Goal: Task Accomplishment & Management: Use online tool/utility

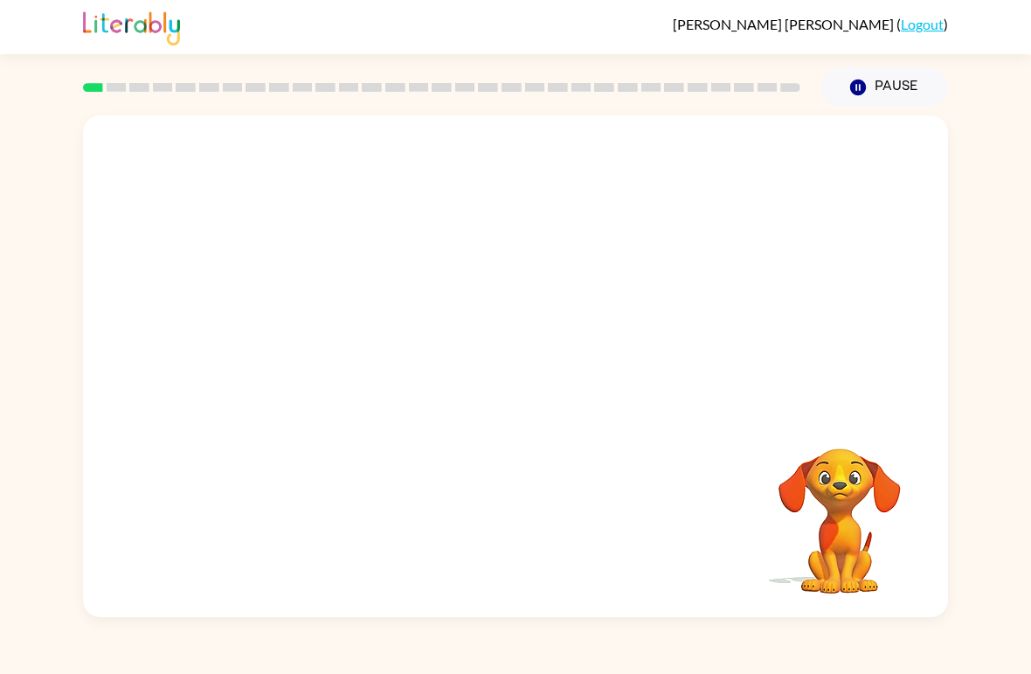
click at [799, 315] on div at bounding box center [515, 263] width 865 height 296
click at [854, 410] on div at bounding box center [515, 263] width 865 height 296
click at [854, 409] on div at bounding box center [515, 263] width 865 height 296
click at [866, 80] on icon "Pause" at bounding box center [857, 87] width 19 height 19
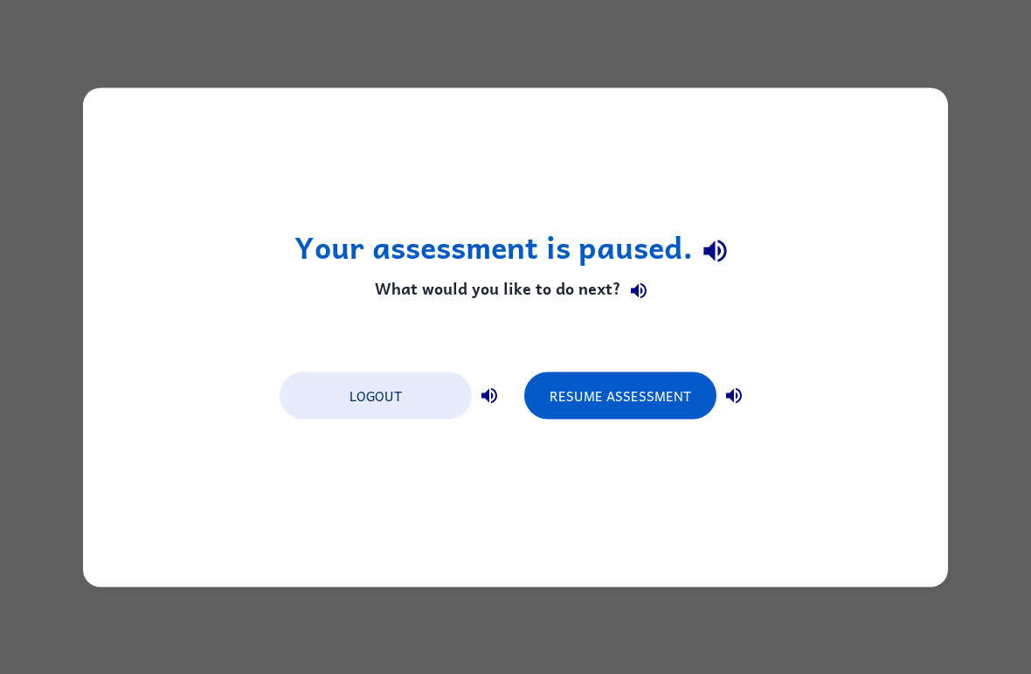
click at [986, 64] on div "Your assessment is paused. What would you like to do next? Logout Resume Assess…" at bounding box center [515, 337] width 1031 height 674
click at [976, 80] on div "Your assessment is paused. What would you like to do next? Logout Resume Assess…" at bounding box center [515, 337] width 1031 height 674
click at [688, 235] on h1 "Your assessment is paused." at bounding box center [515, 251] width 443 height 45
click at [409, 389] on button "Logout" at bounding box center [376, 394] width 192 height 47
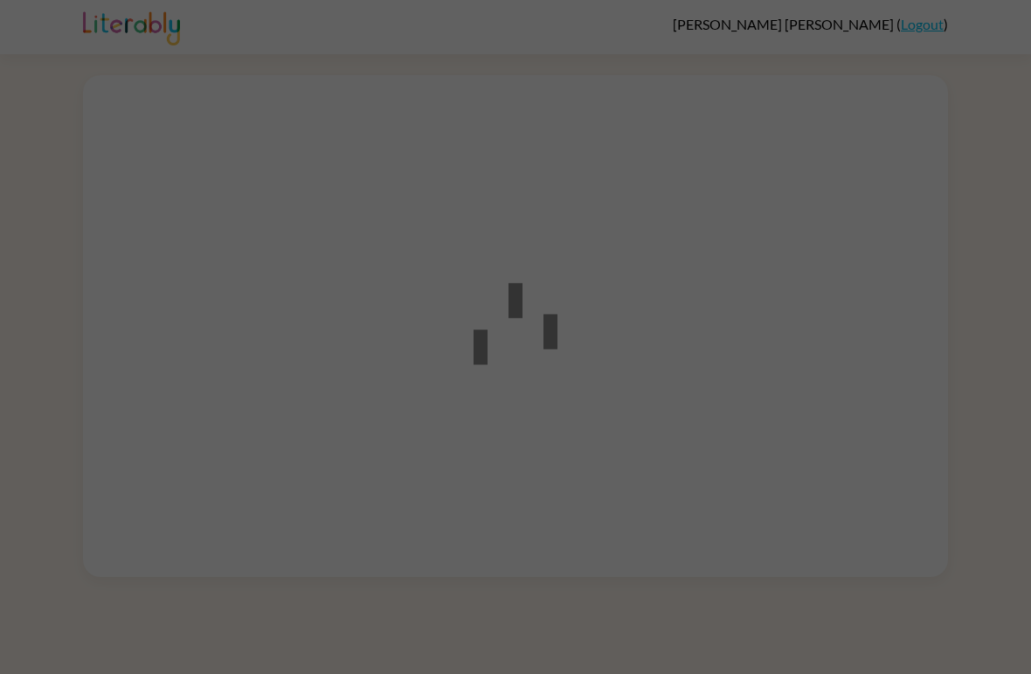
click at [980, 273] on div at bounding box center [515, 337] width 1031 height 674
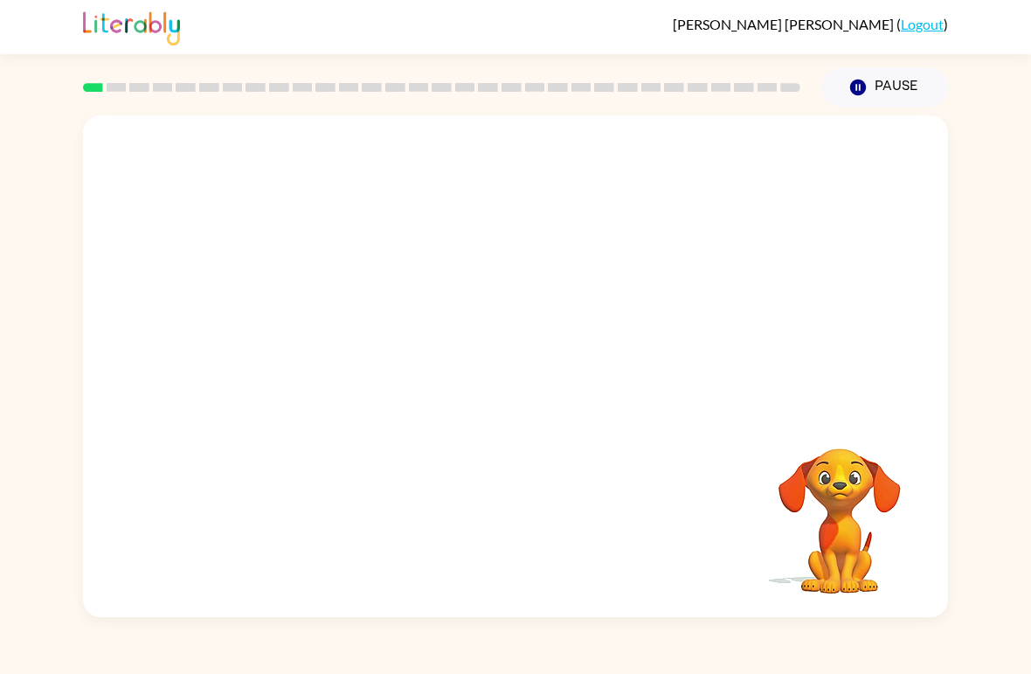
click at [289, 314] on video "Your browser must support playing .mp4 files to use Literably. Please try using…" at bounding box center [515, 263] width 865 height 296
click at [557, 391] on button "button" at bounding box center [516, 375] width 112 height 64
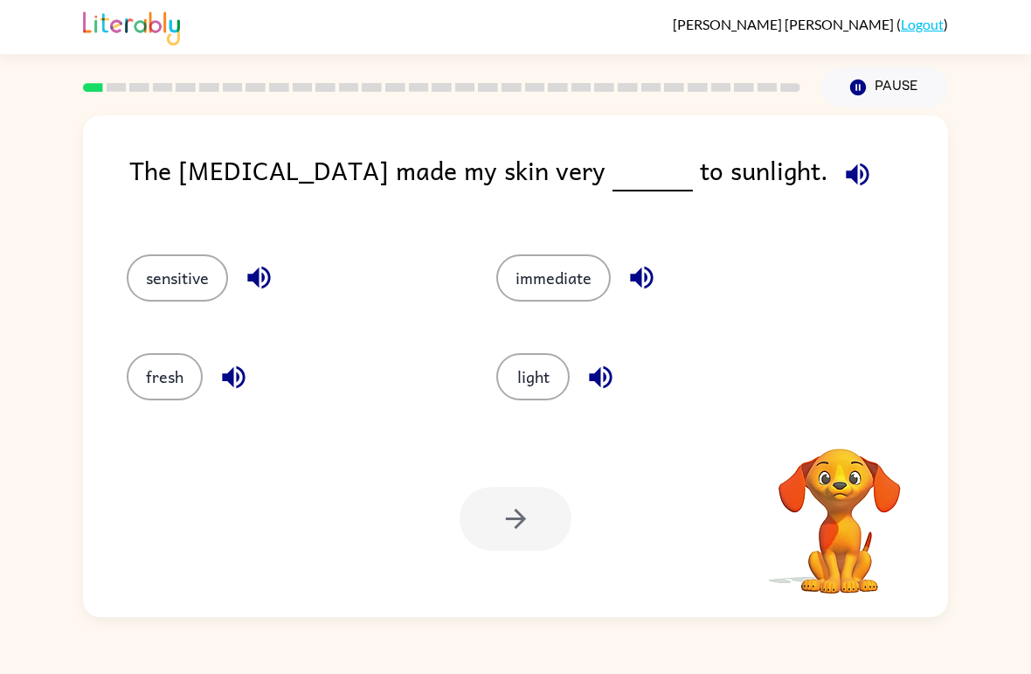
click at [835, 153] on button "button" at bounding box center [857, 174] width 45 height 45
click at [828, 152] on span at bounding box center [854, 169] width 52 height 39
click at [842, 161] on icon "button" at bounding box center [857, 174] width 31 height 31
click at [835, 158] on button "button" at bounding box center [857, 174] width 45 height 45
click at [846, 172] on icon "button" at bounding box center [857, 174] width 23 height 23
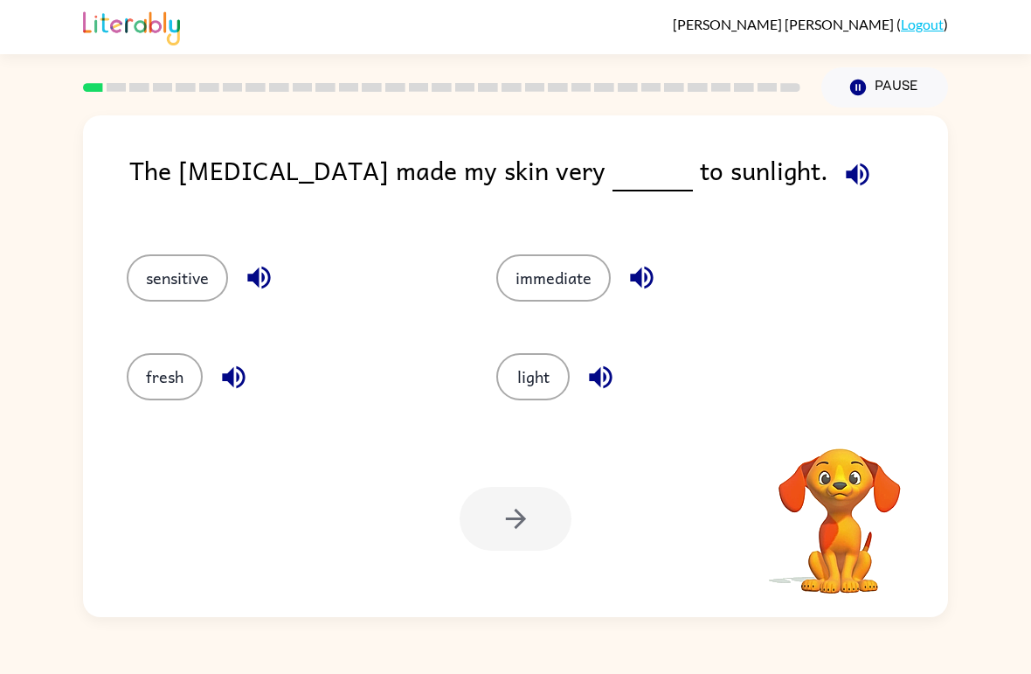
click at [149, 280] on button "sensitive" at bounding box center [177, 277] width 101 height 47
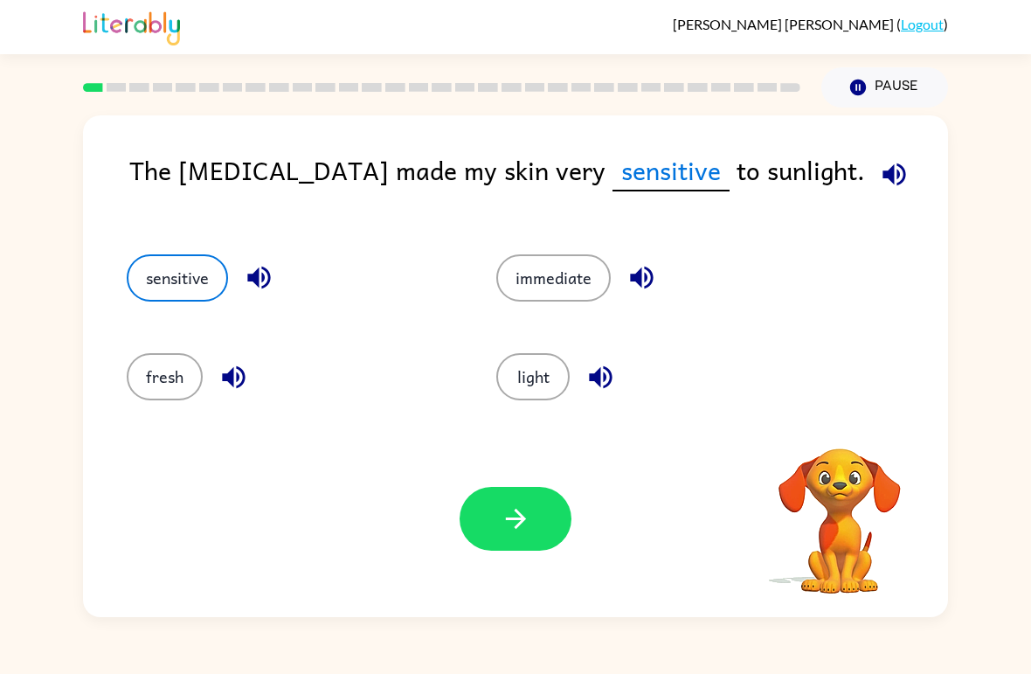
click at [487, 529] on button "button" at bounding box center [516, 519] width 112 height 64
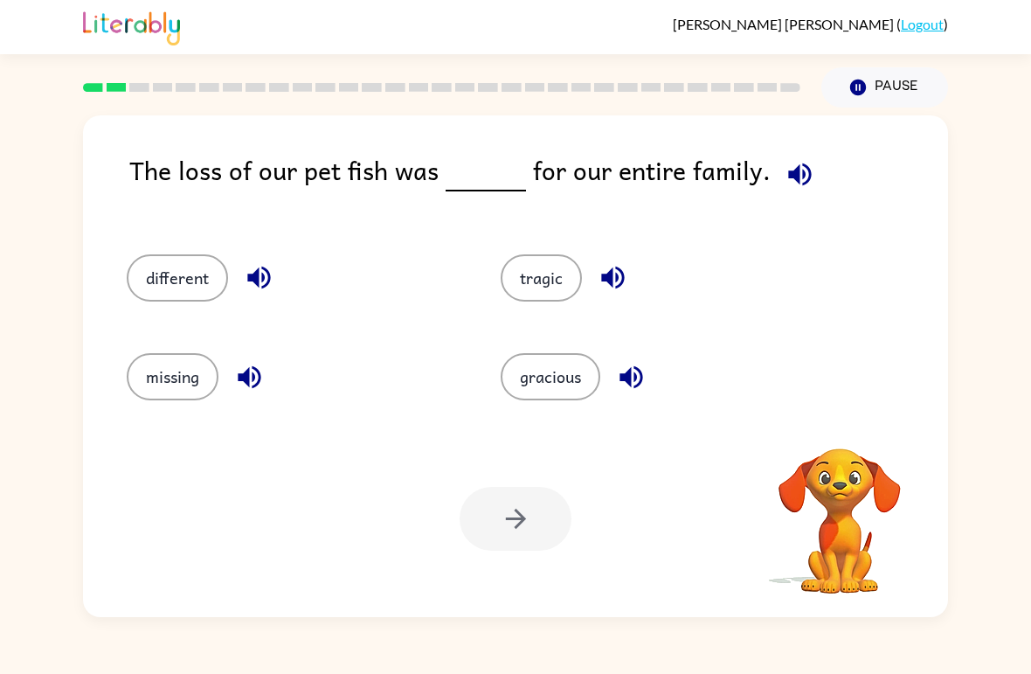
click at [793, 165] on icon "button" at bounding box center [799, 174] width 23 height 23
click at [791, 167] on icon "button" at bounding box center [800, 174] width 31 height 31
click at [572, 311] on div "tragic" at bounding box center [654, 270] width 374 height 99
click at [572, 310] on div "tragic" at bounding box center [654, 270] width 374 height 99
click at [543, 298] on button "tragic" at bounding box center [541, 277] width 81 height 47
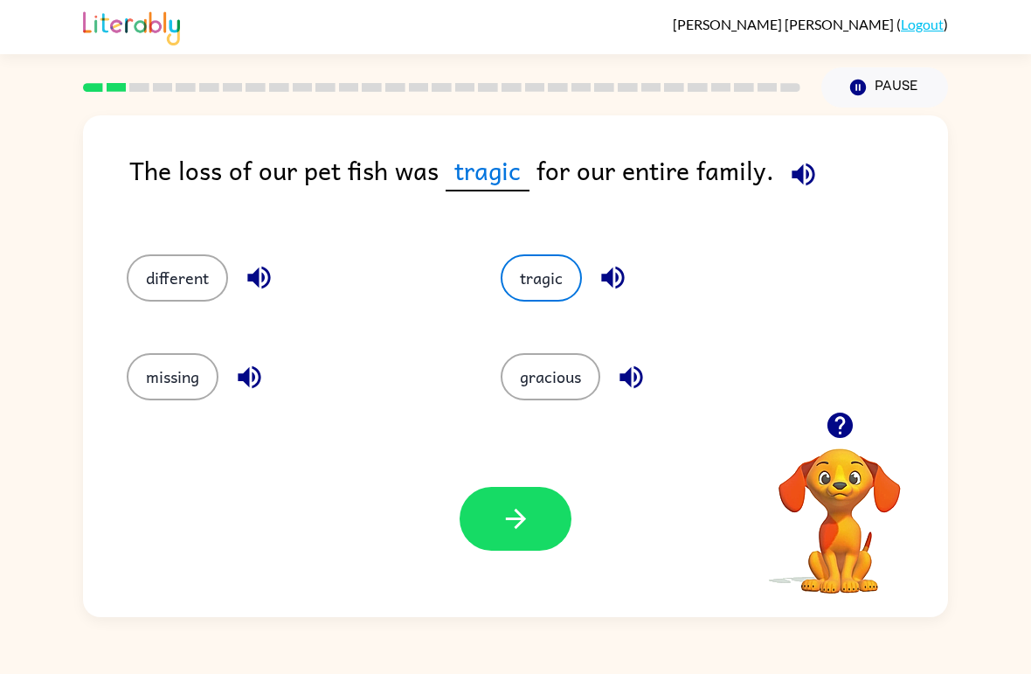
click at [539, 512] on button "button" at bounding box center [516, 519] width 112 height 64
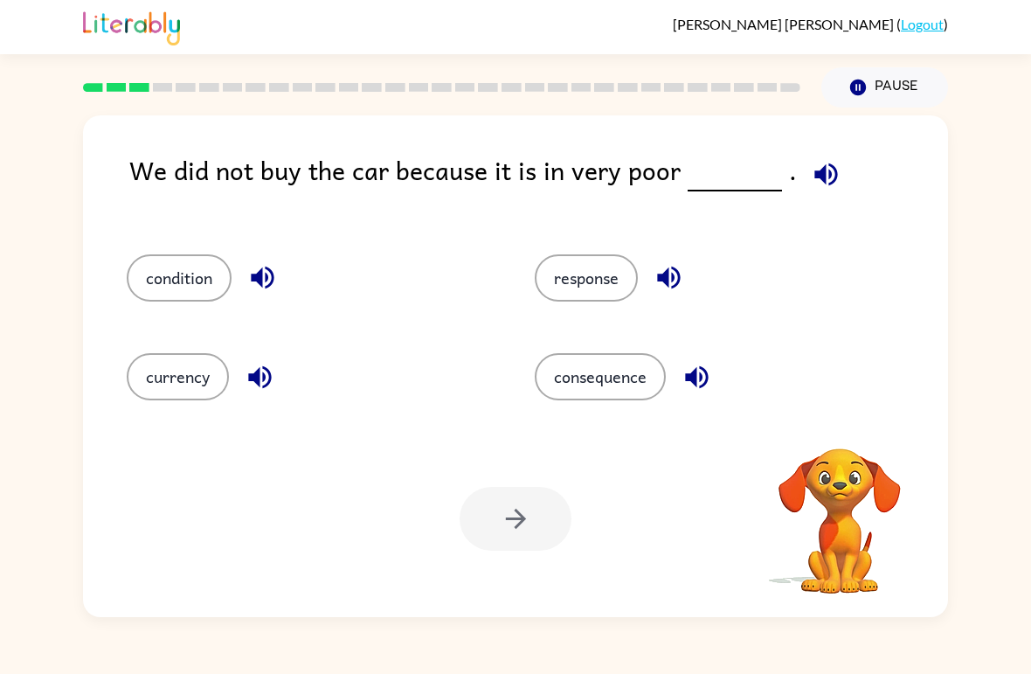
click at [830, 147] on div "We did not buy the car because it is in very poor . condition response currency…" at bounding box center [515, 365] width 865 height 501
click at [820, 169] on icon "button" at bounding box center [826, 174] width 31 height 31
click at [200, 275] on button "condition" at bounding box center [179, 277] width 105 height 47
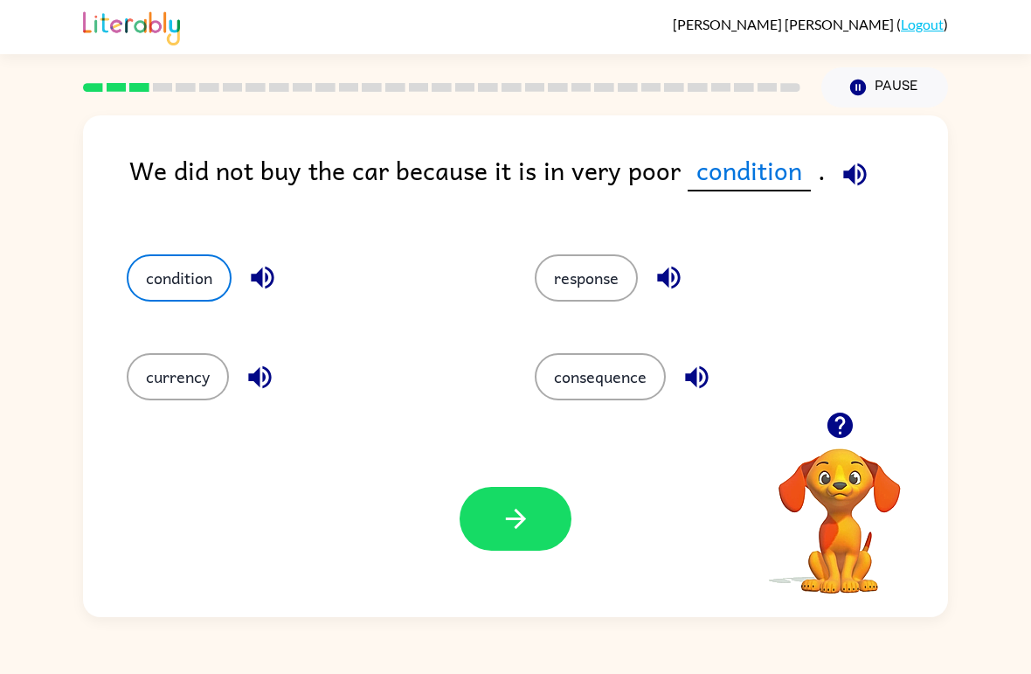
click at [545, 529] on button "button" at bounding box center [516, 519] width 112 height 64
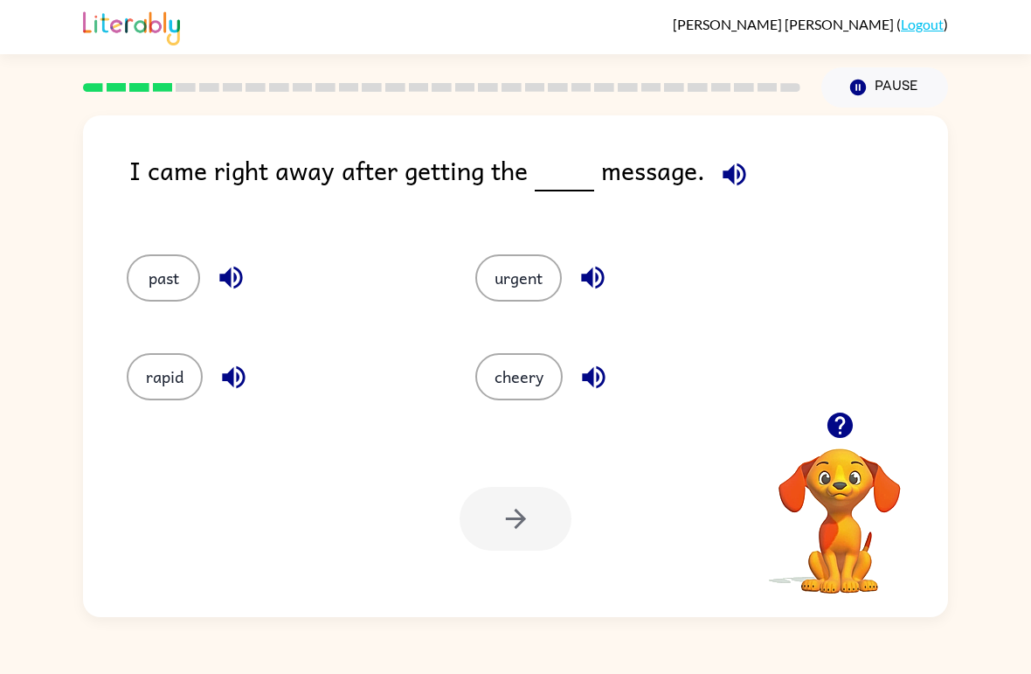
click at [729, 163] on icon "button" at bounding box center [734, 174] width 31 height 31
click at [742, 164] on icon "button" at bounding box center [734, 174] width 31 height 31
click at [738, 171] on icon "button" at bounding box center [734, 174] width 23 height 23
click at [717, 156] on button "button" at bounding box center [734, 174] width 45 height 45
click at [732, 156] on button "button" at bounding box center [734, 174] width 45 height 45
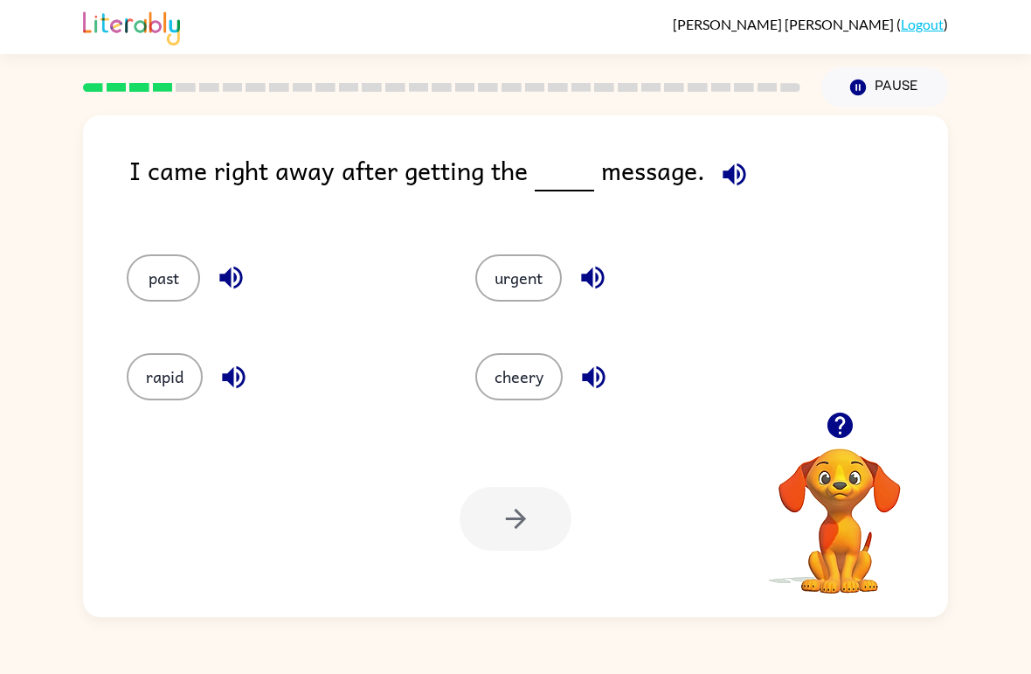
click at [723, 155] on button "button" at bounding box center [734, 174] width 45 height 45
click at [714, 164] on button "button" at bounding box center [734, 174] width 45 height 45
click at [712, 167] on button "button" at bounding box center [734, 174] width 45 height 45
click at [504, 287] on button "urgent" at bounding box center [518, 277] width 86 height 47
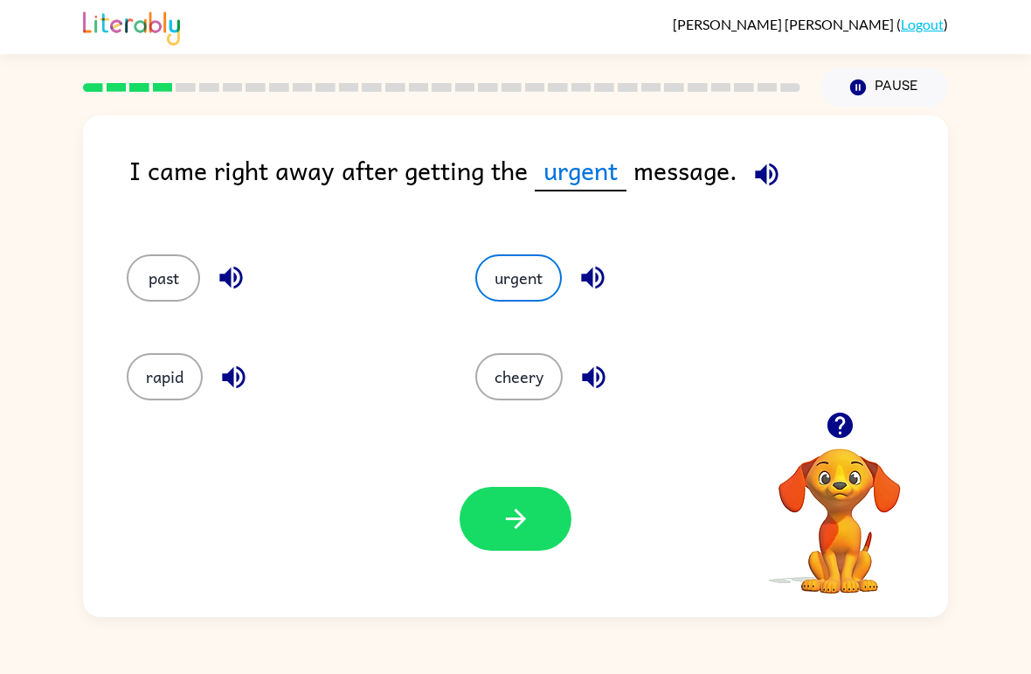
click at [504, 528] on icon "button" at bounding box center [516, 518] width 31 height 31
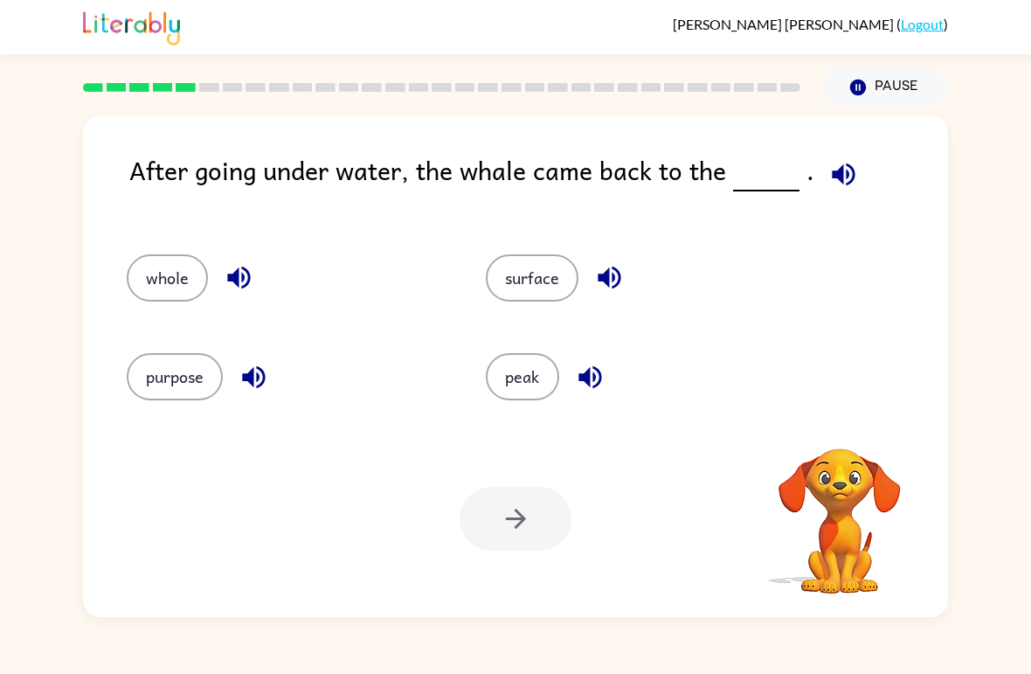
click at [834, 168] on icon "button" at bounding box center [843, 174] width 31 height 31
click at [850, 158] on button "button" at bounding box center [843, 174] width 45 height 45
click at [578, 273] on button "surface" at bounding box center [532, 277] width 93 height 47
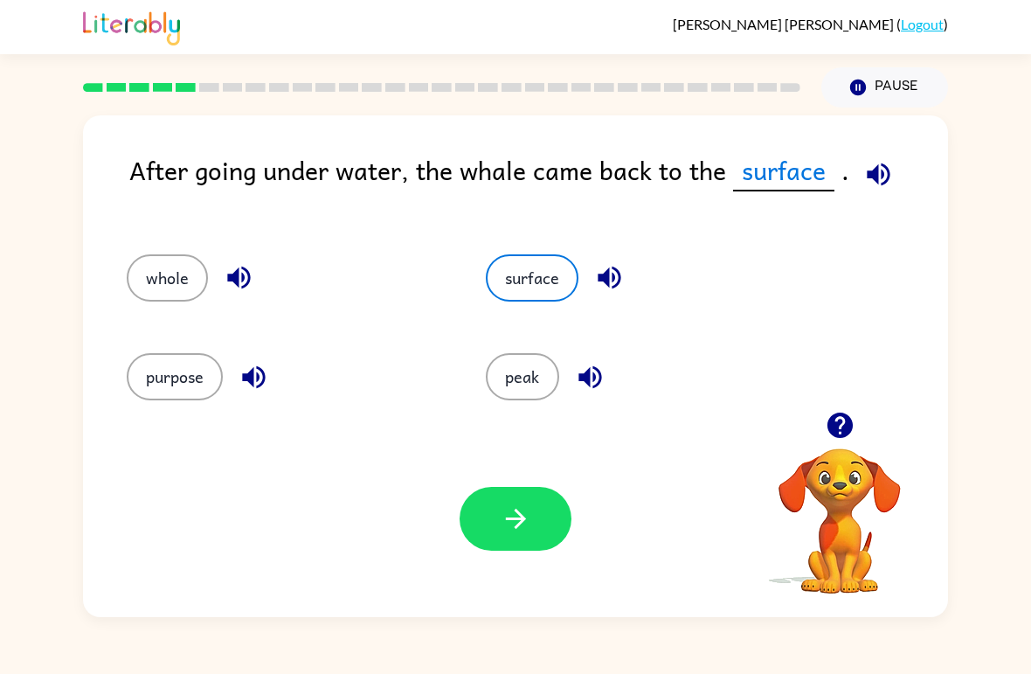
click at [525, 495] on button "button" at bounding box center [516, 519] width 112 height 64
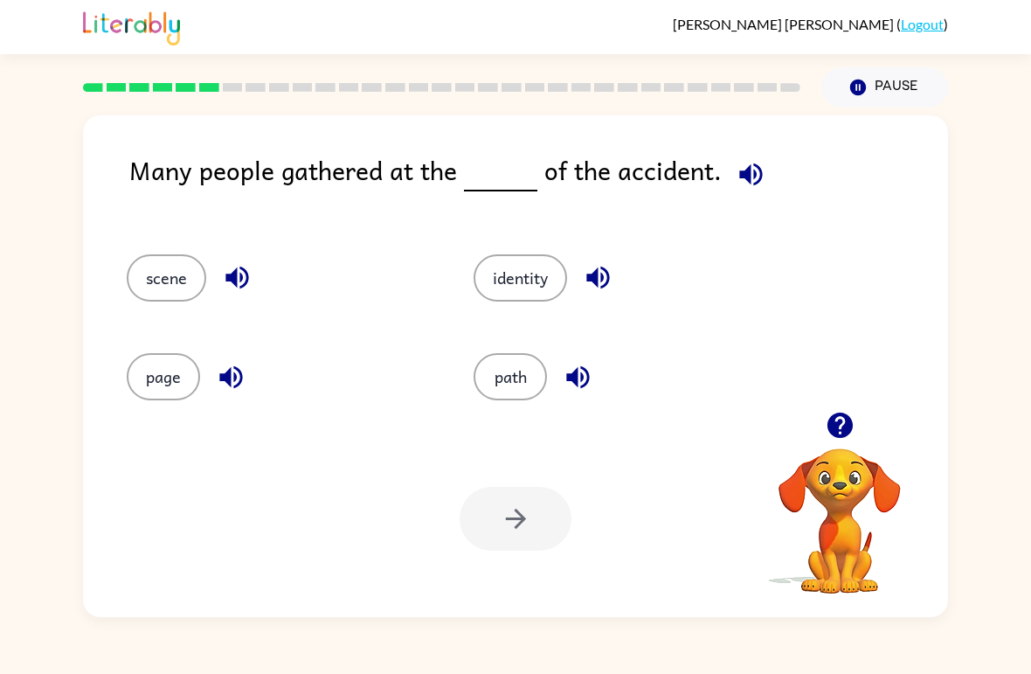
click at [756, 163] on icon "button" at bounding box center [751, 174] width 31 height 31
click at [514, 284] on button "identity" at bounding box center [520, 277] width 93 height 47
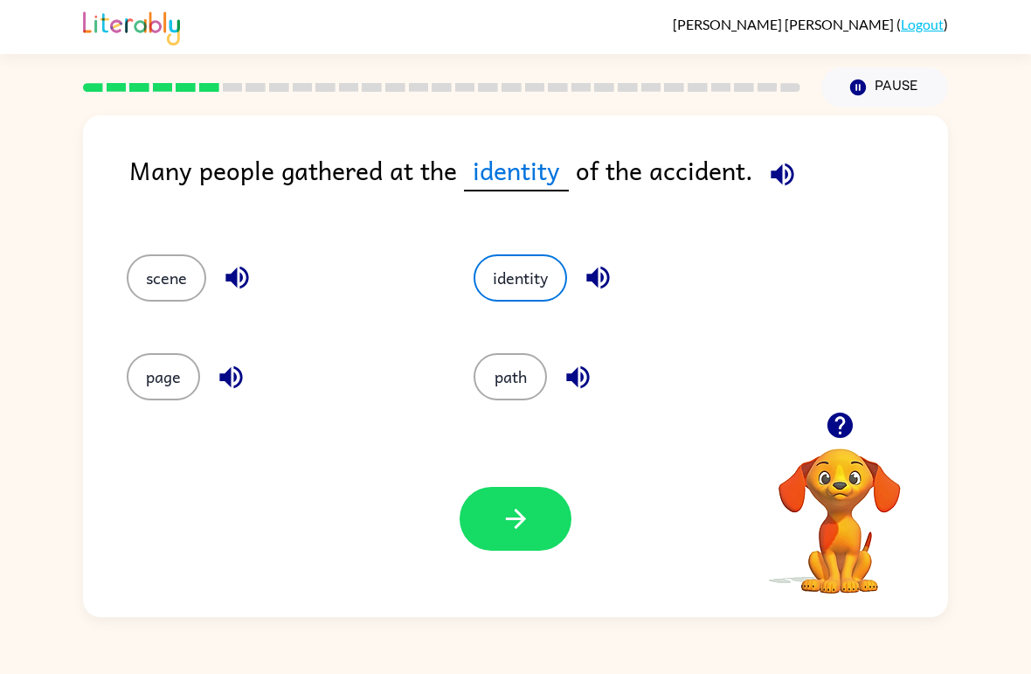
click at [469, 537] on button "button" at bounding box center [516, 519] width 112 height 64
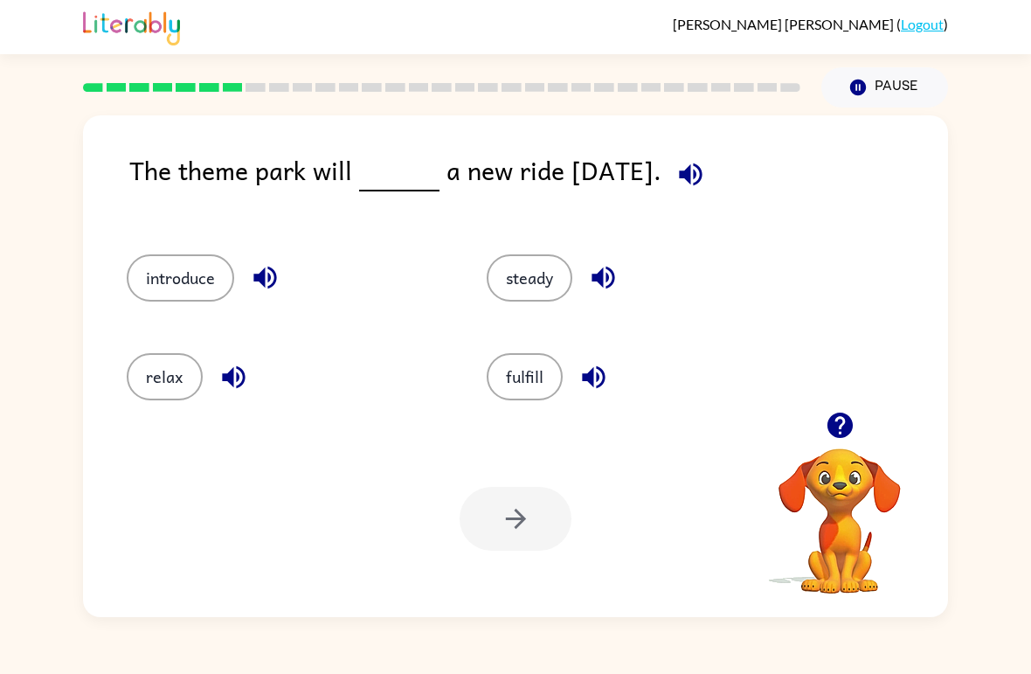
click at [695, 149] on div "The theme park will a new ride on Friday. introduce steady relax fulfill Your b…" at bounding box center [515, 365] width 865 height 501
click at [699, 174] on icon "button" at bounding box center [690, 174] width 23 height 23
click at [154, 292] on button "introduce" at bounding box center [180, 277] width 107 height 47
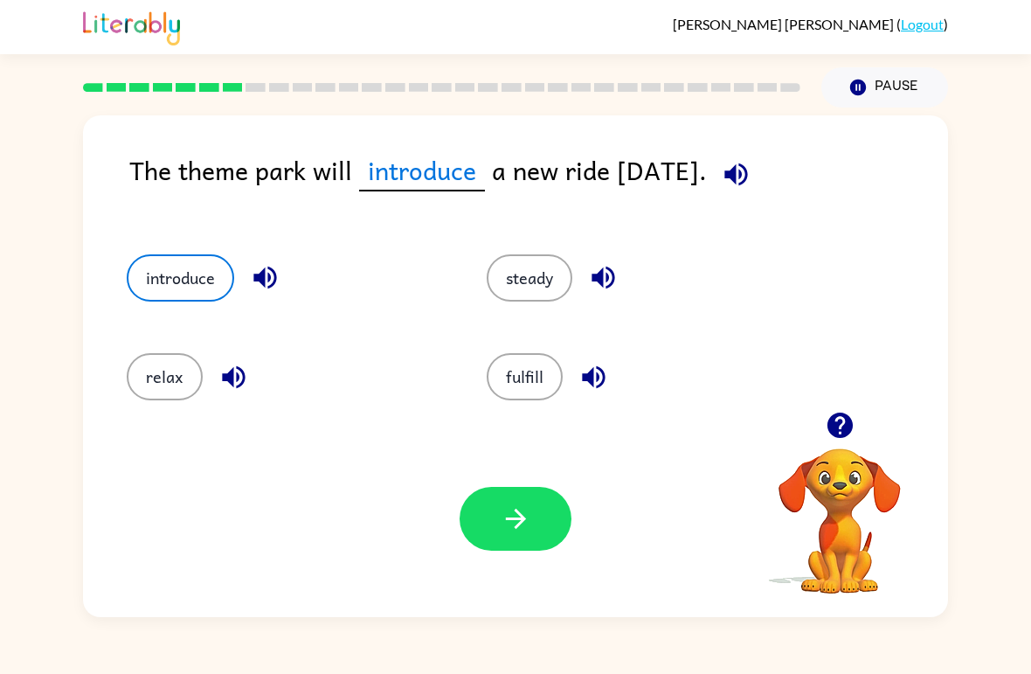
click at [153, 291] on button "introduce" at bounding box center [180, 277] width 107 height 47
click at [514, 561] on div "Your browser must support playing .mp4 files to use Literably. Please try using…" at bounding box center [515, 518] width 865 height 197
click at [492, 507] on button "button" at bounding box center [516, 519] width 112 height 64
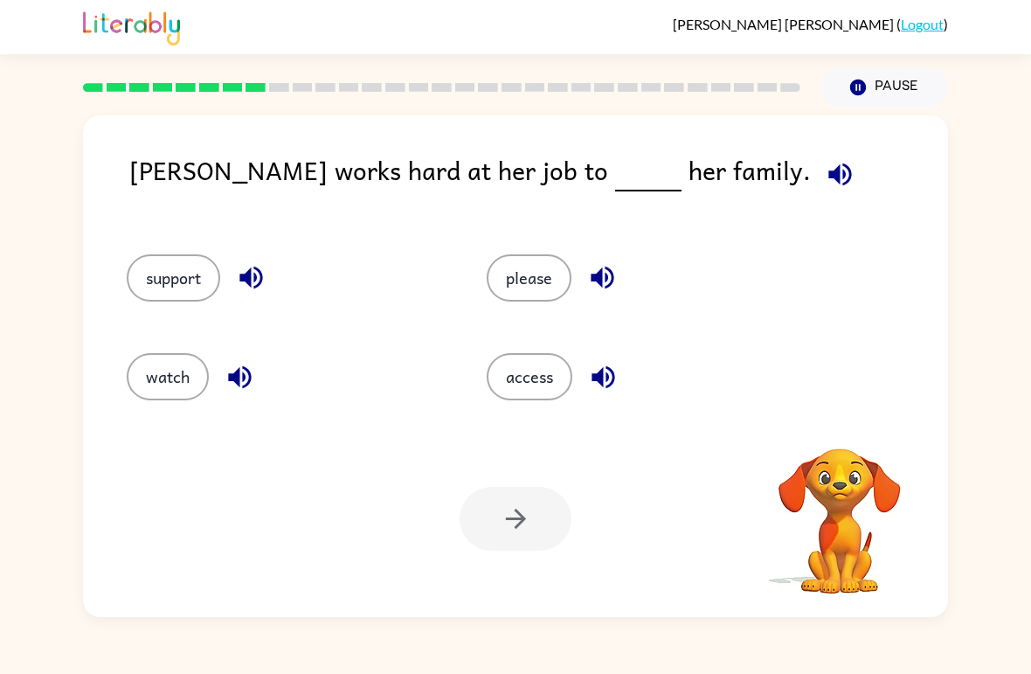
click at [825, 180] on icon "button" at bounding box center [840, 174] width 31 height 31
click at [825, 176] on icon "button" at bounding box center [840, 174] width 31 height 31
click at [172, 273] on button "support" at bounding box center [173, 277] width 93 height 47
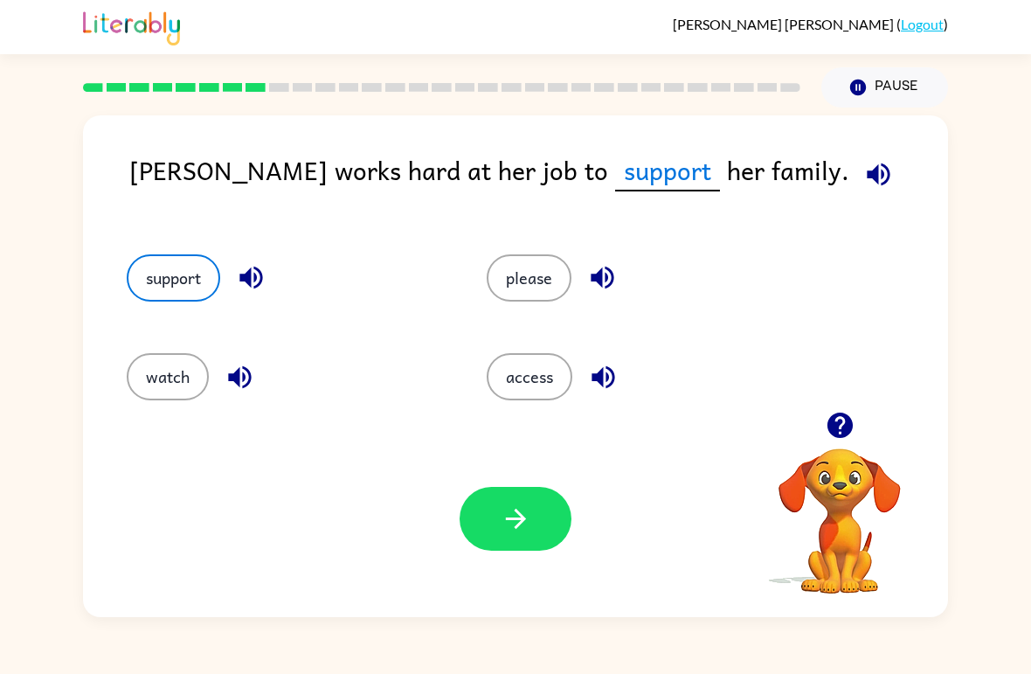
click at [518, 549] on button "button" at bounding box center [516, 519] width 112 height 64
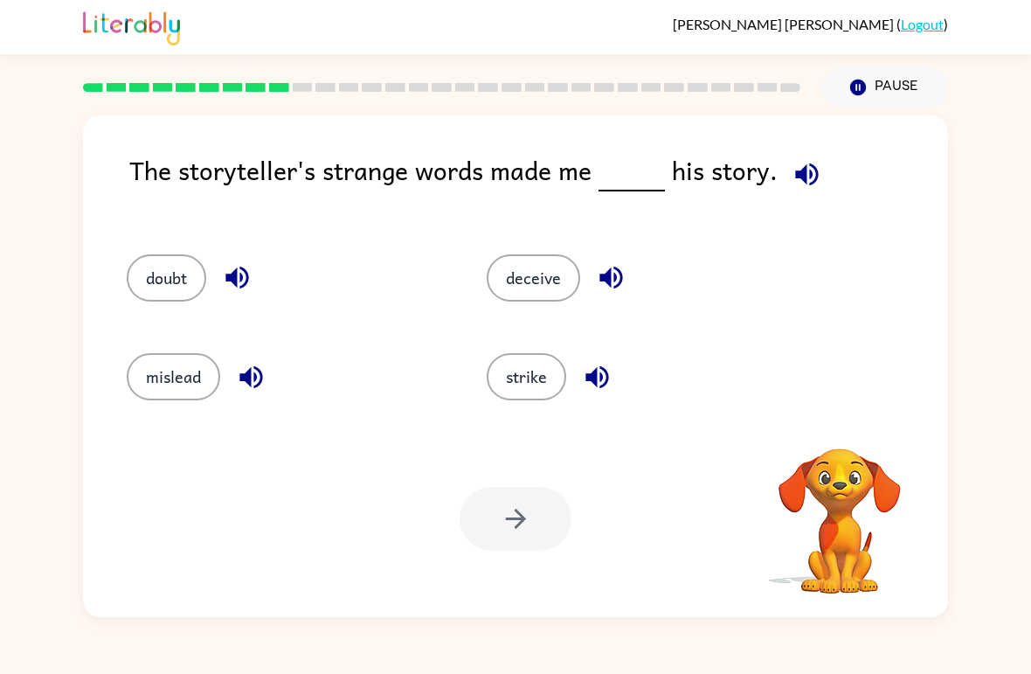
click at [785, 163] on button "button" at bounding box center [807, 174] width 45 height 45
click at [527, 355] on button "strike" at bounding box center [527, 376] width 80 height 47
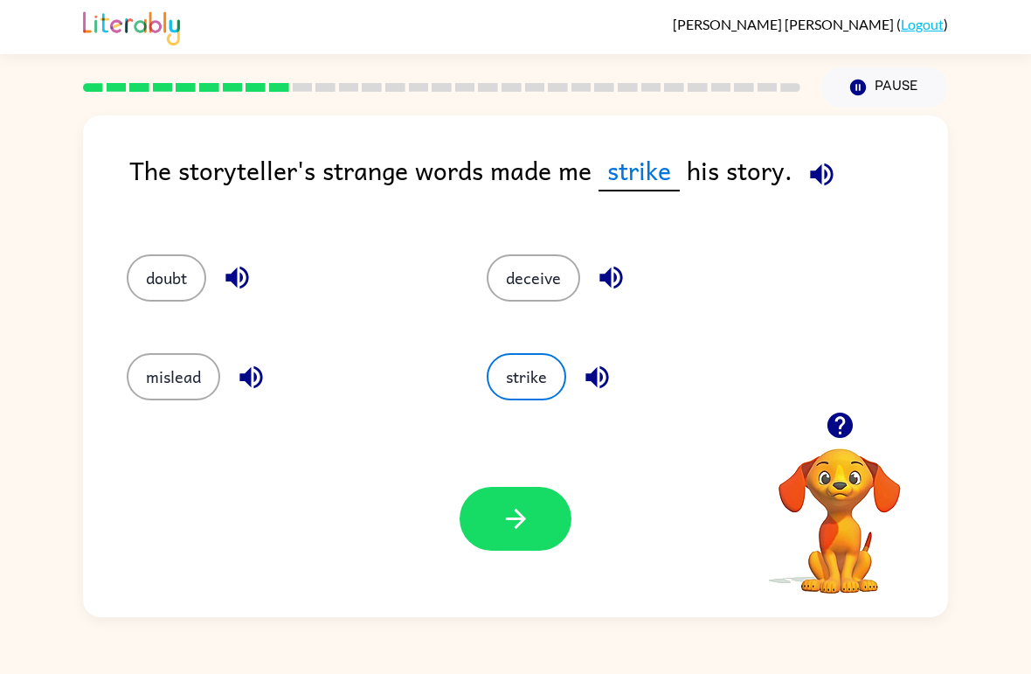
click at [530, 257] on button "deceive" at bounding box center [533, 277] width 93 height 47
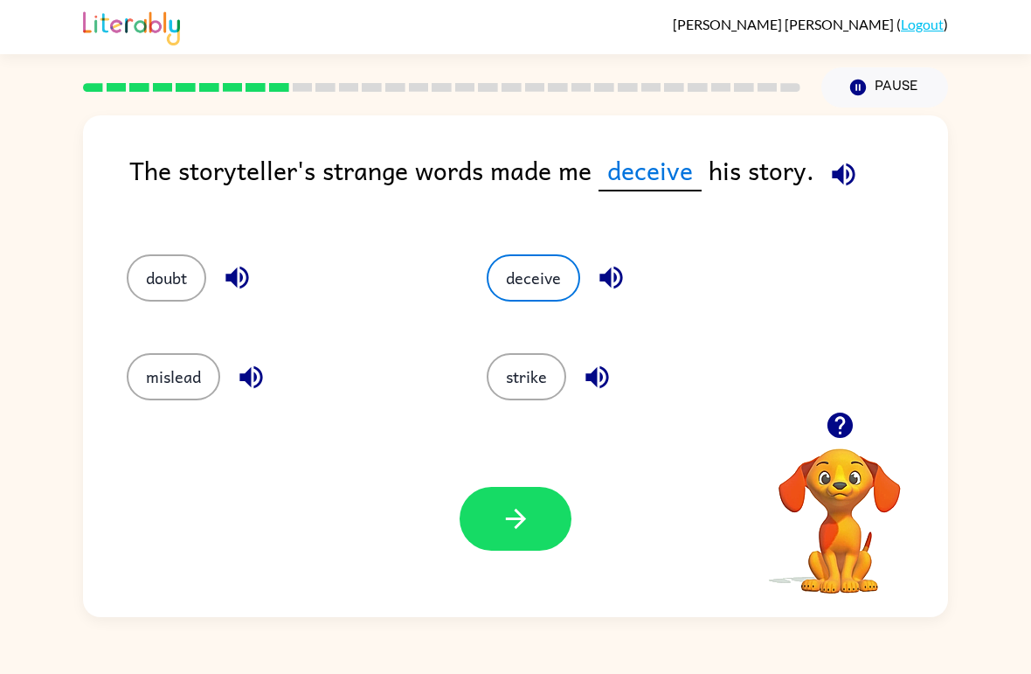
click at [481, 536] on button "button" at bounding box center [516, 519] width 112 height 64
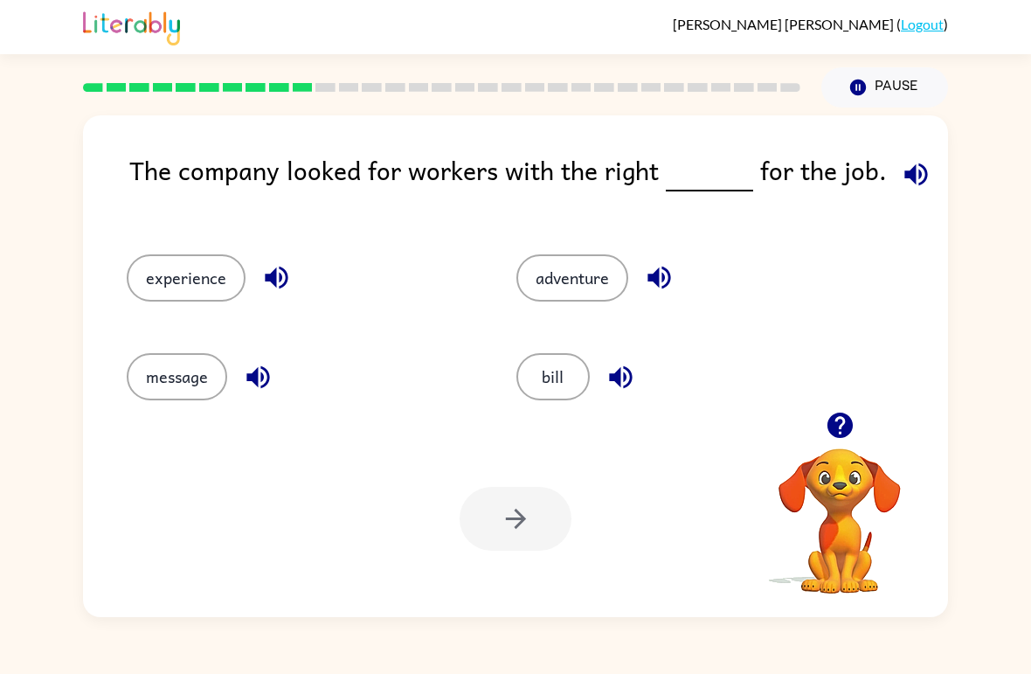
click at [903, 169] on icon "button" at bounding box center [916, 174] width 31 height 31
click at [170, 274] on button "experience" at bounding box center [186, 277] width 119 height 47
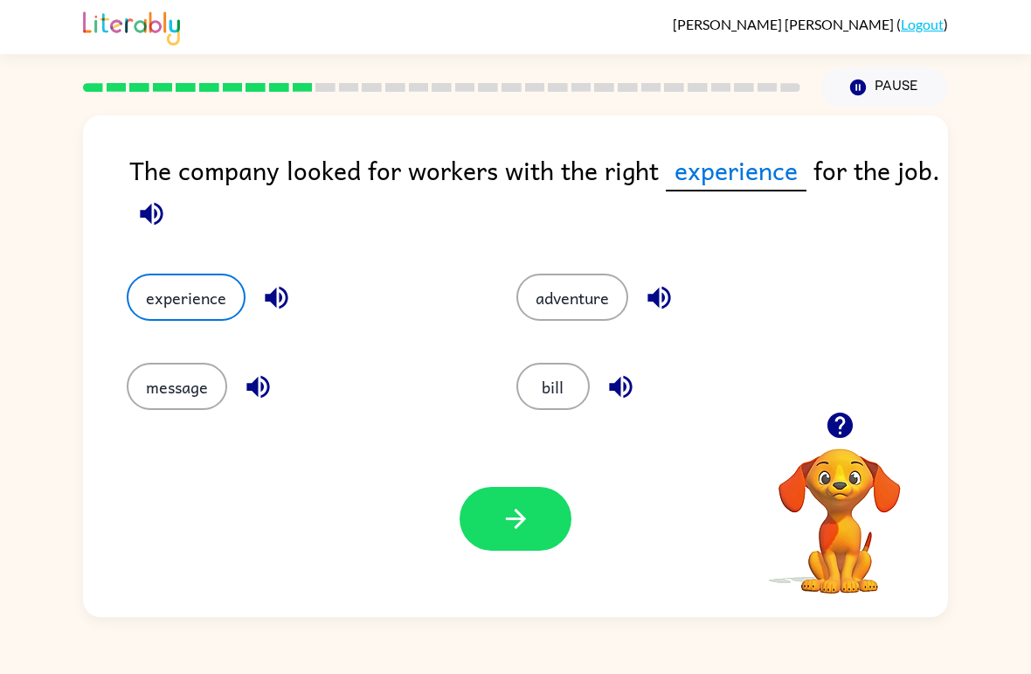
click at [539, 530] on button "button" at bounding box center [516, 519] width 112 height 64
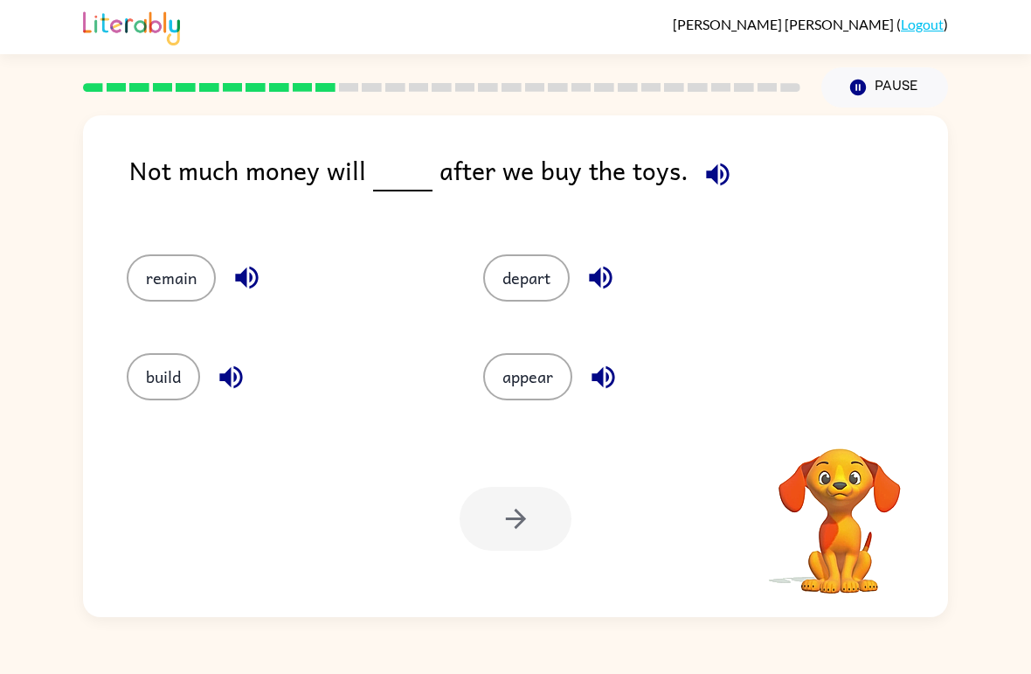
click at [703, 196] on button "button" at bounding box center [717, 174] width 45 height 45
click at [702, 195] on button "button" at bounding box center [717, 174] width 45 height 45
click at [702, 171] on icon "button" at bounding box center [717, 174] width 31 height 31
click at [194, 266] on button "remain" at bounding box center [171, 277] width 89 height 47
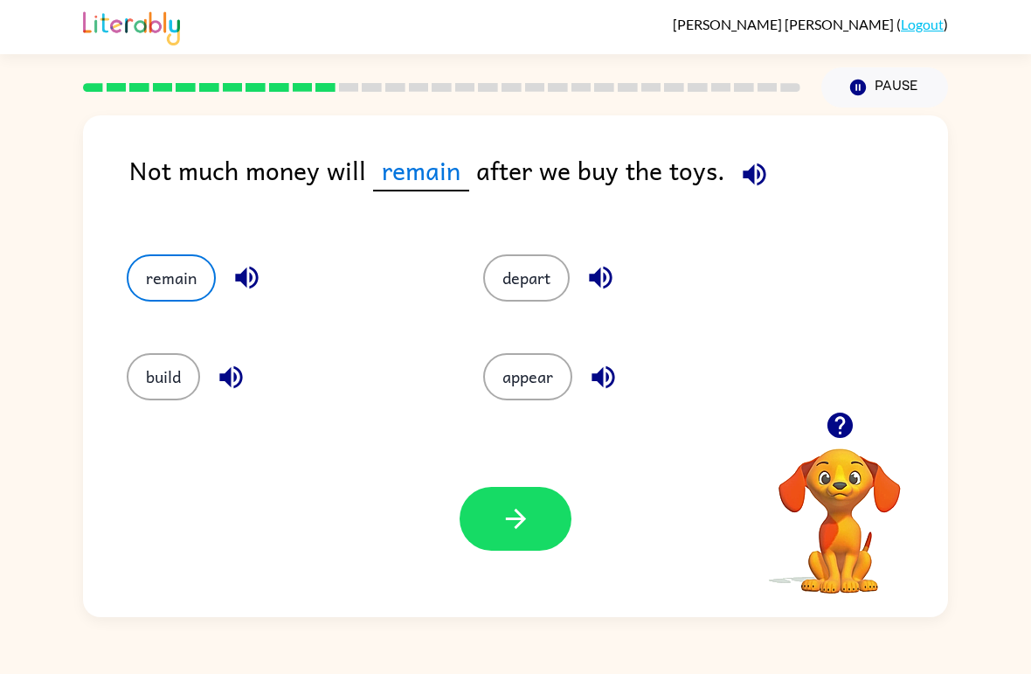
click at [510, 499] on button "button" at bounding box center [516, 519] width 112 height 64
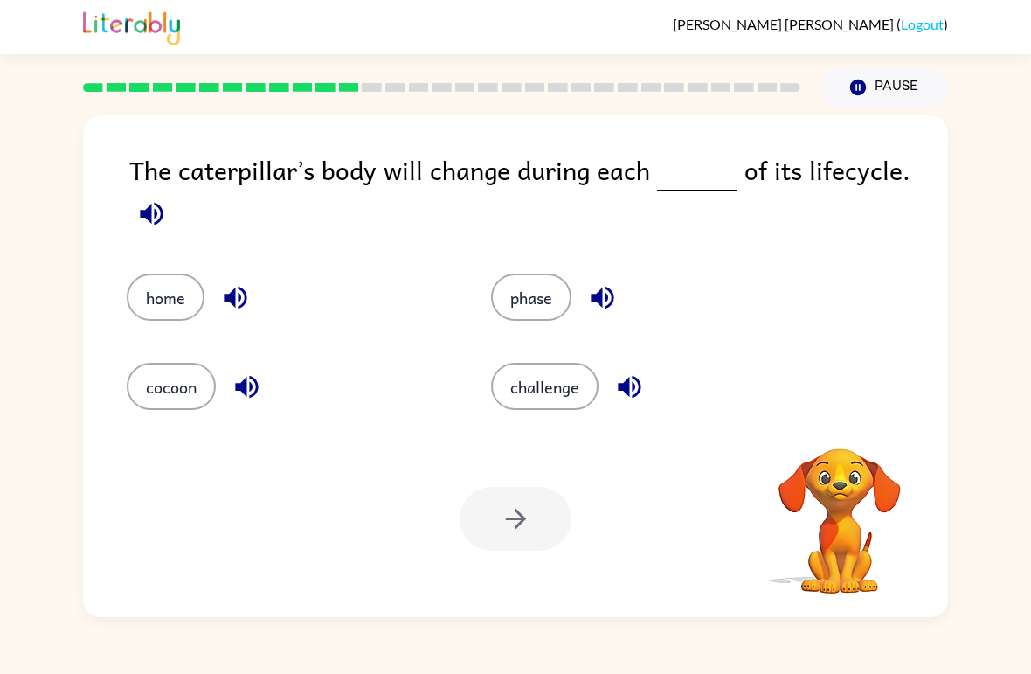
click at [151, 221] on icon "button" at bounding box center [151, 213] width 23 height 23
click at [525, 309] on button "phase" at bounding box center [531, 296] width 80 height 47
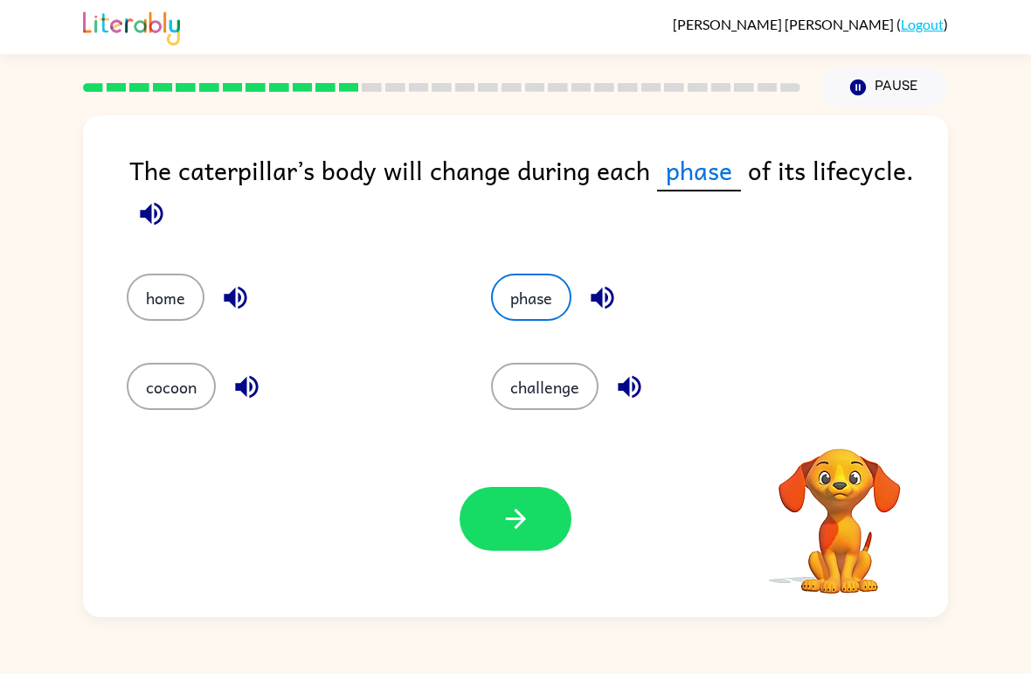
click at [512, 517] on icon "button" at bounding box center [516, 518] width 31 height 31
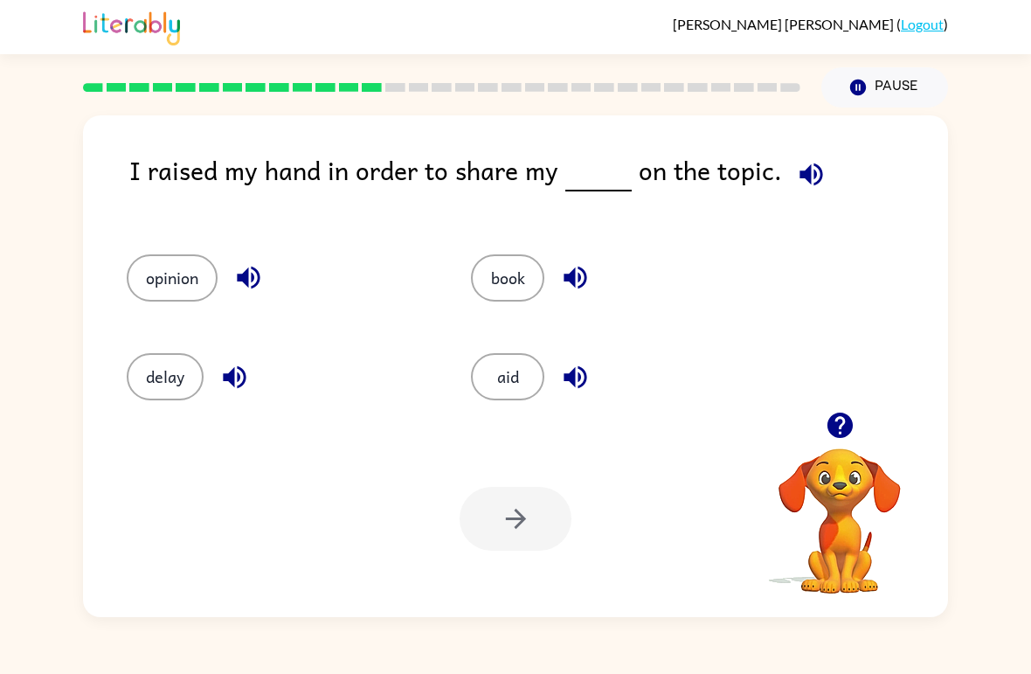
click at [806, 179] on icon "button" at bounding box center [810, 174] width 23 height 23
click at [157, 238] on div "opinion" at bounding box center [265, 270] width 344 height 99
click at [156, 238] on div "opinion" at bounding box center [265, 270] width 344 height 99
click at [147, 269] on button "opinion" at bounding box center [172, 277] width 91 height 47
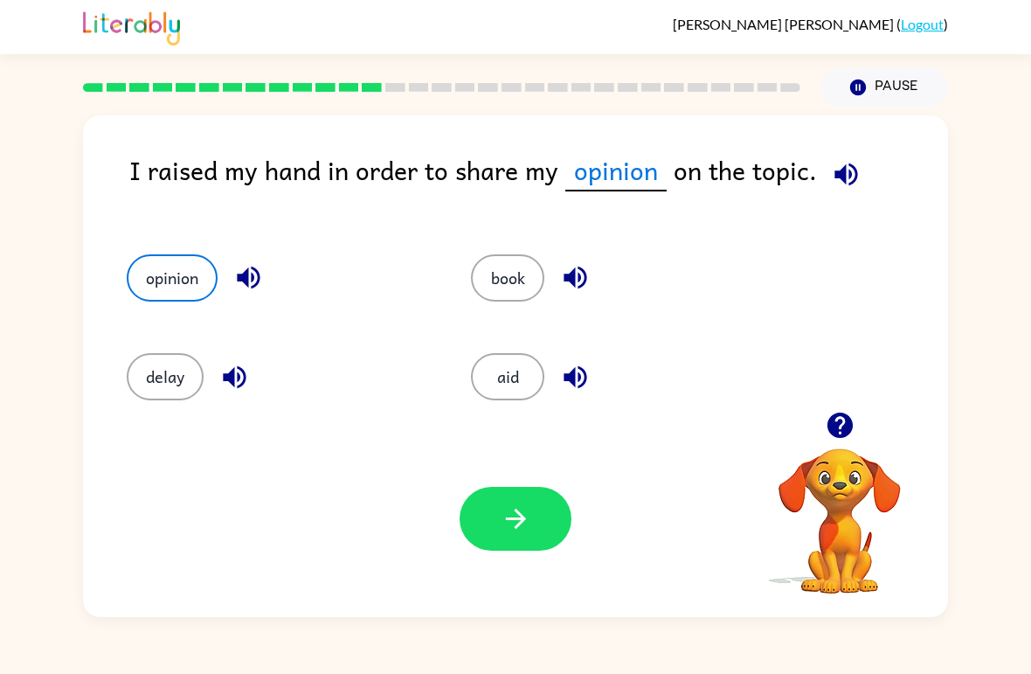
click at [147, 269] on button "opinion" at bounding box center [172, 277] width 91 height 47
click at [149, 269] on button "opinion" at bounding box center [172, 277] width 91 height 47
click at [149, 268] on button "opinion" at bounding box center [172, 277] width 91 height 47
click at [162, 272] on button "opinion" at bounding box center [172, 277] width 91 height 47
click at [513, 543] on button "button" at bounding box center [516, 519] width 112 height 64
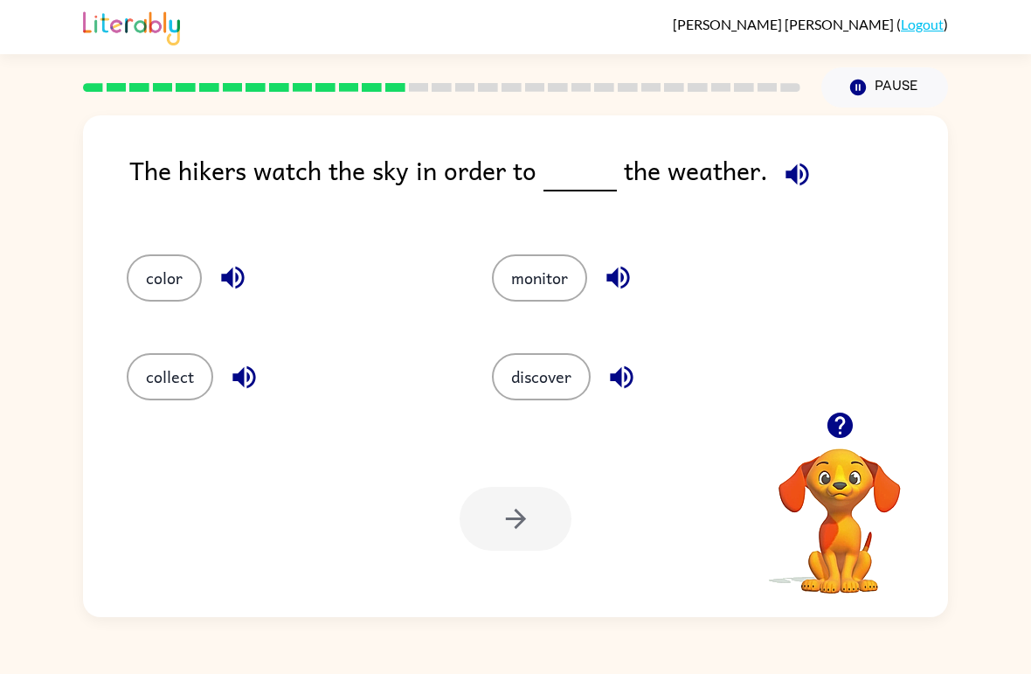
click at [820, 148] on div "The hikers watch the sky in order to the weather. color monitor collect discove…" at bounding box center [515, 365] width 865 height 501
click at [788, 174] on icon "button" at bounding box center [796, 174] width 23 height 23
click at [569, 289] on button "monitor" at bounding box center [539, 277] width 95 height 47
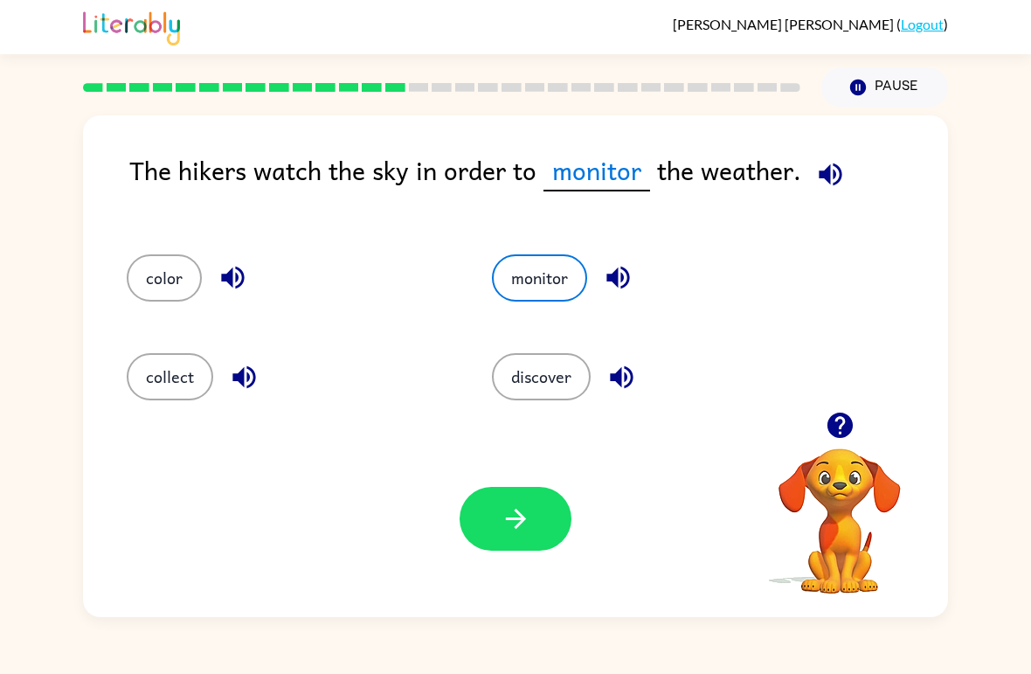
click at [546, 532] on button "button" at bounding box center [516, 519] width 112 height 64
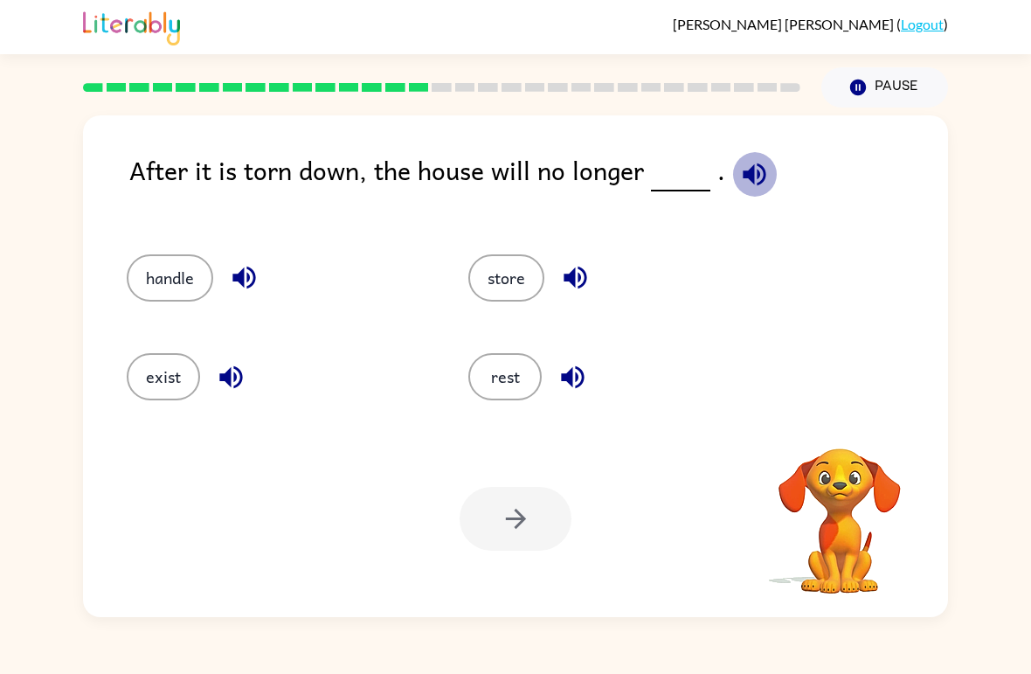
click at [755, 178] on icon "button" at bounding box center [754, 174] width 31 height 31
click at [522, 290] on button "store" at bounding box center [506, 277] width 76 height 47
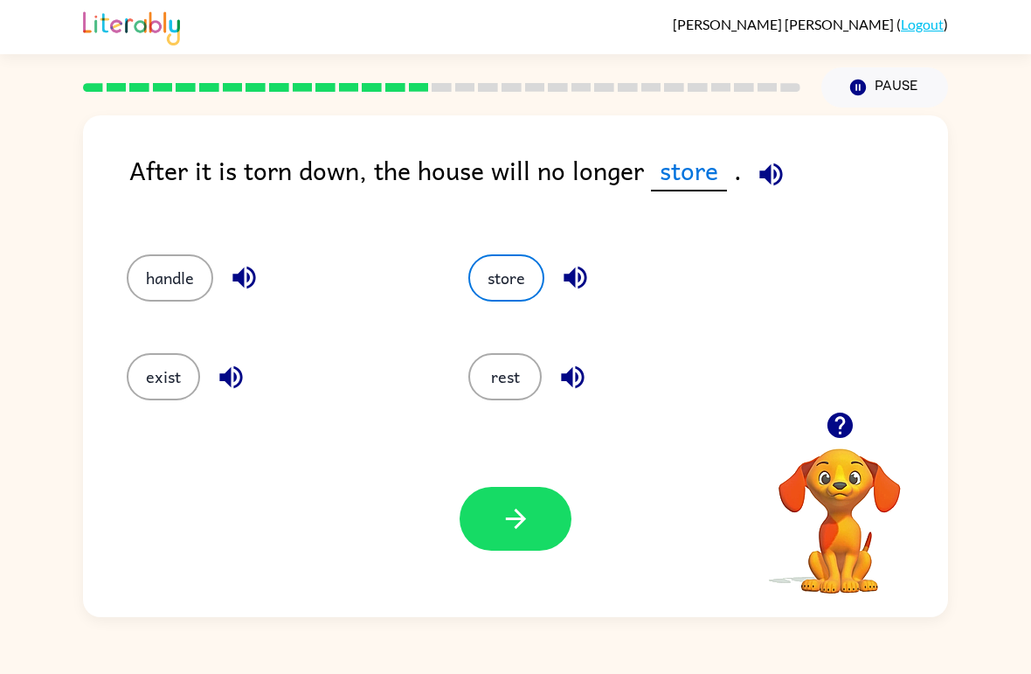
click at [517, 500] on button "button" at bounding box center [516, 519] width 112 height 64
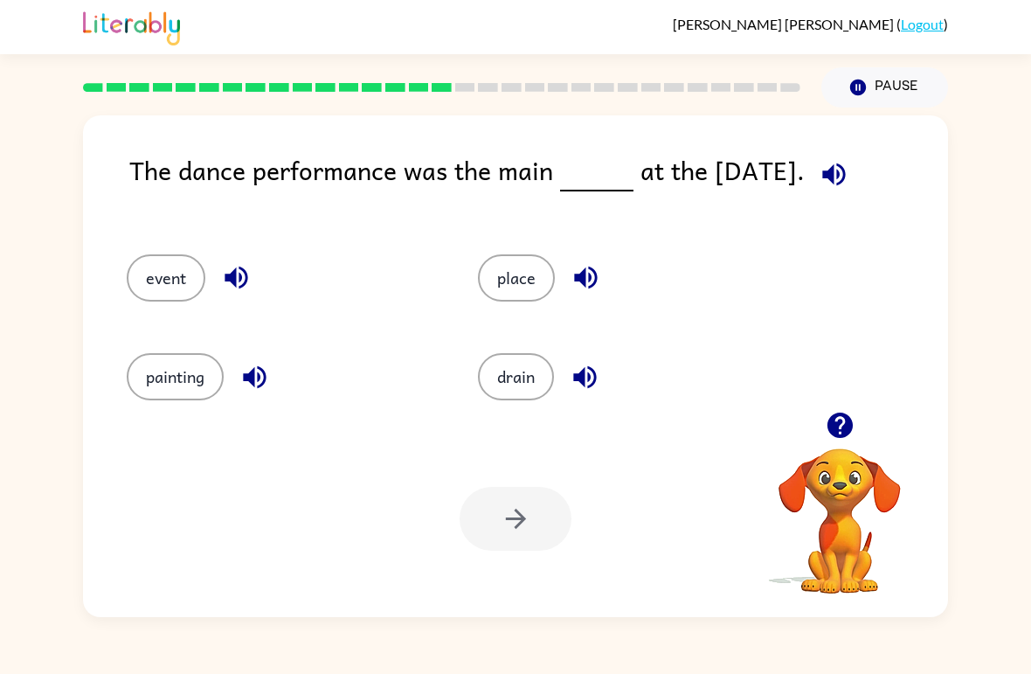
click at [830, 156] on button "button" at bounding box center [834, 174] width 45 height 45
click at [174, 282] on button "event" at bounding box center [166, 277] width 79 height 47
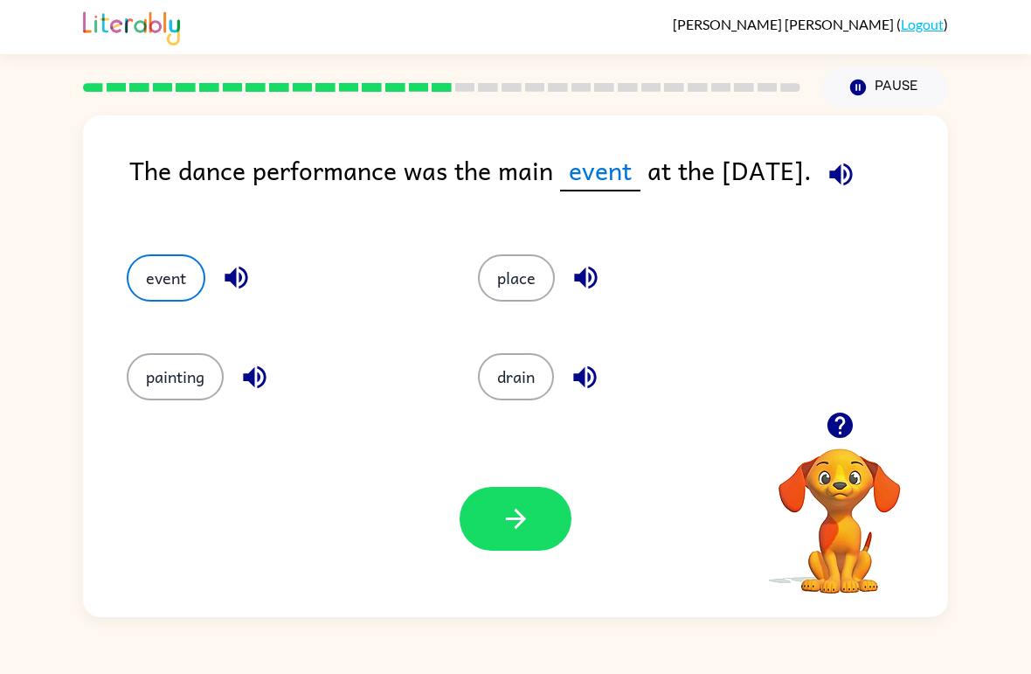
click at [570, 525] on button "button" at bounding box center [516, 519] width 112 height 64
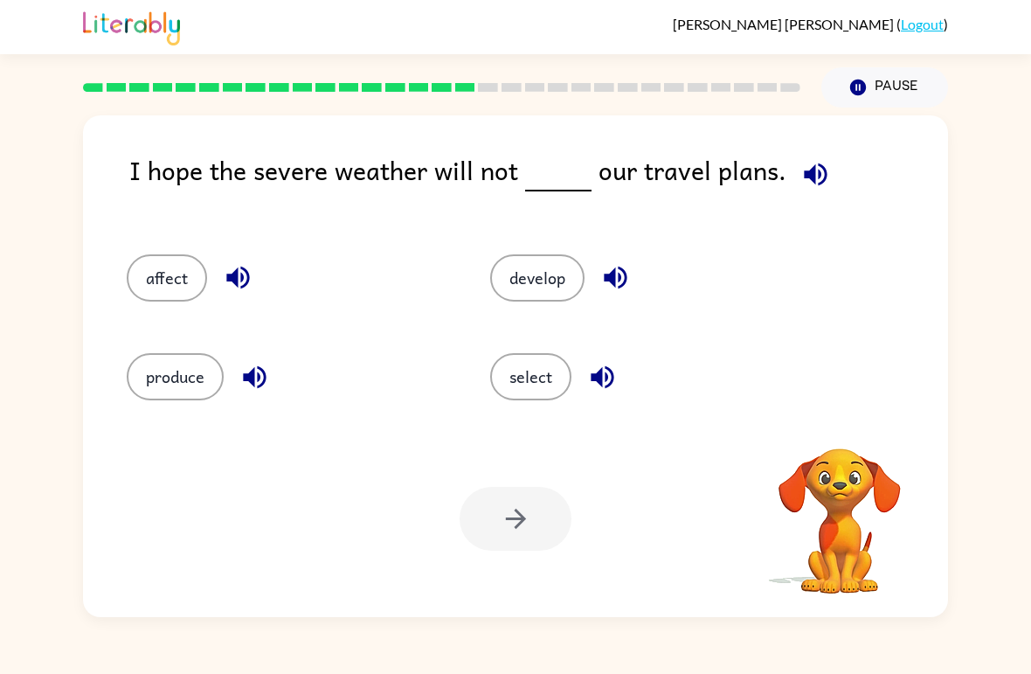
click at [801, 169] on icon "button" at bounding box center [815, 174] width 31 height 31
click at [149, 276] on button "affect" at bounding box center [167, 277] width 80 height 47
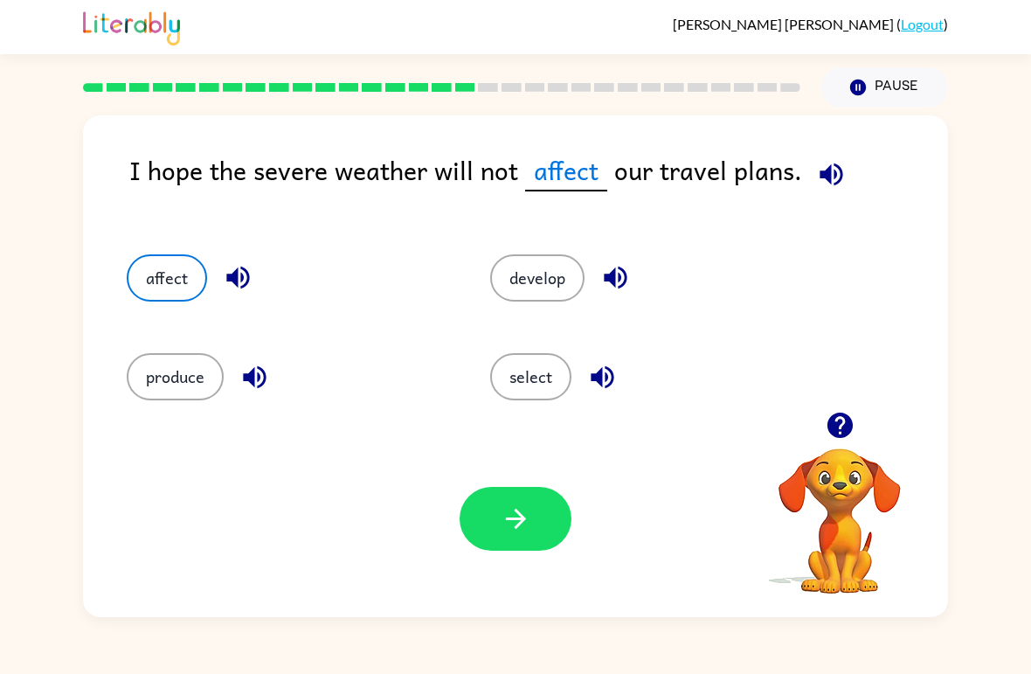
click at [526, 533] on icon "button" at bounding box center [516, 518] width 31 height 31
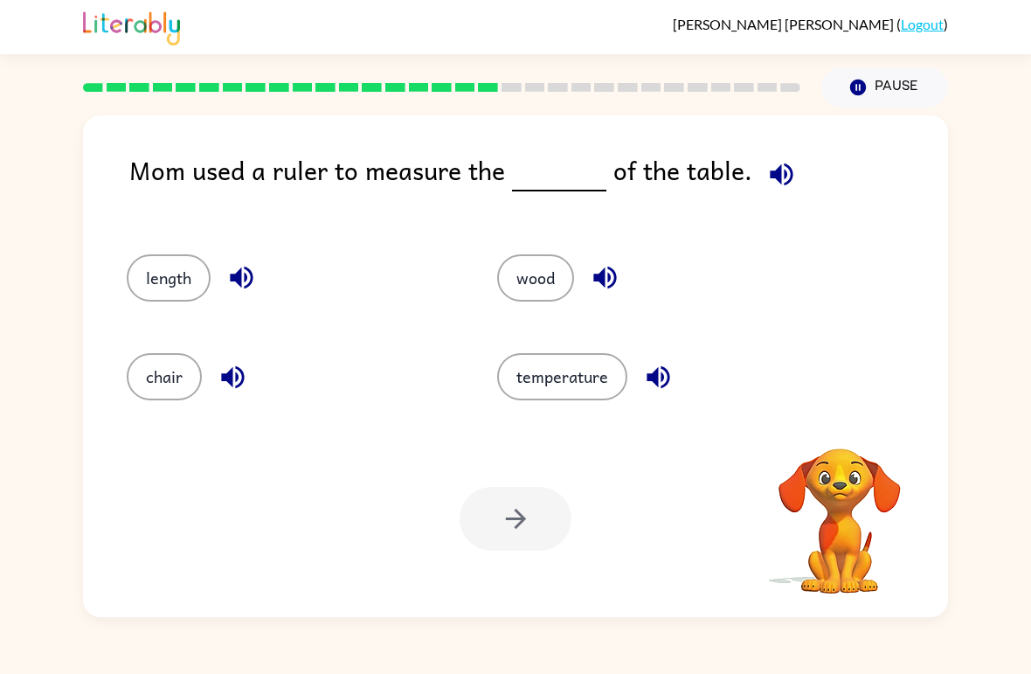
click at [759, 183] on button "button" at bounding box center [781, 174] width 45 height 45
click at [752, 181] on span at bounding box center [778, 169] width 52 height 39
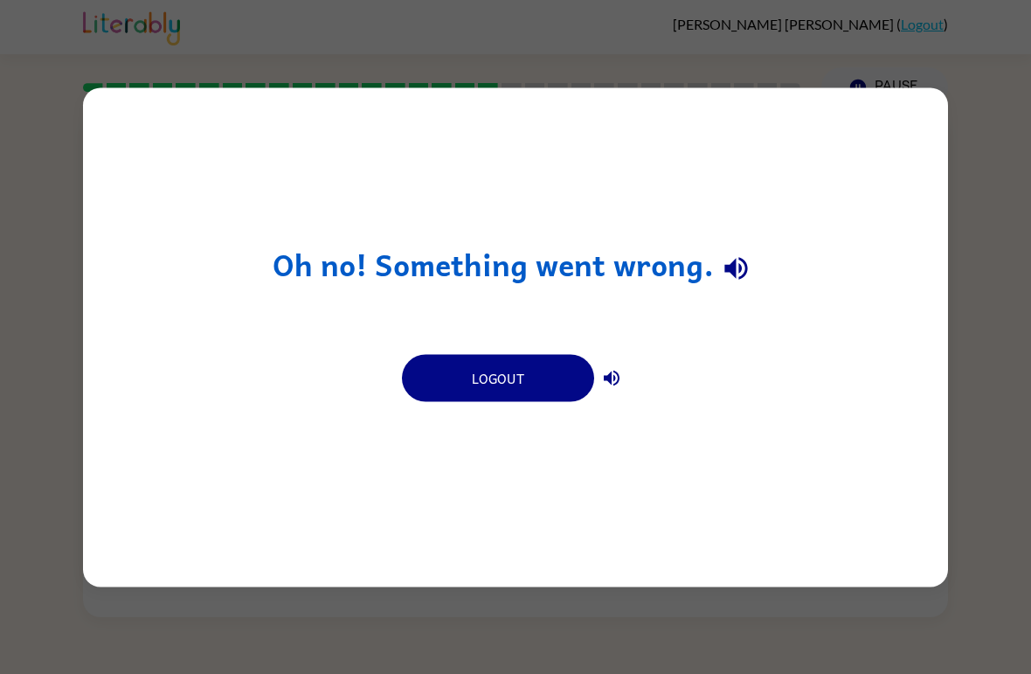
click at [30, 294] on div "Oh no! Something went wrong. Logout" at bounding box center [515, 337] width 1031 height 674
click at [504, 364] on button "Logout" at bounding box center [498, 377] width 192 height 47
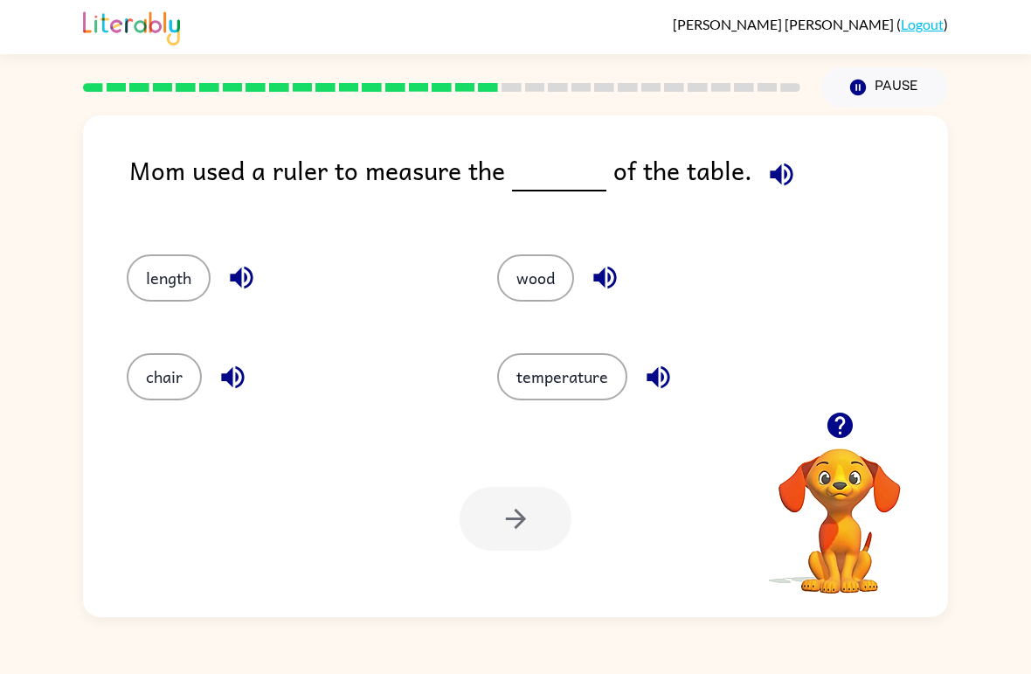
click at [778, 156] on button "button" at bounding box center [781, 174] width 45 height 45
click at [169, 278] on button "length" at bounding box center [169, 277] width 84 height 47
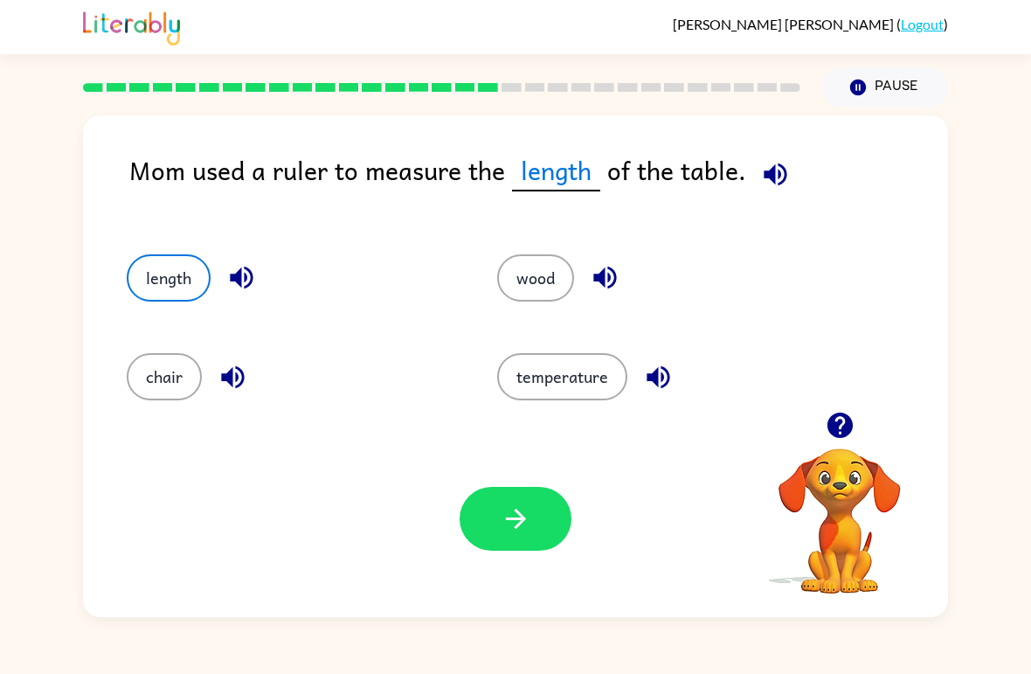
click at [486, 530] on button "button" at bounding box center [516, 519] width 112 height 64
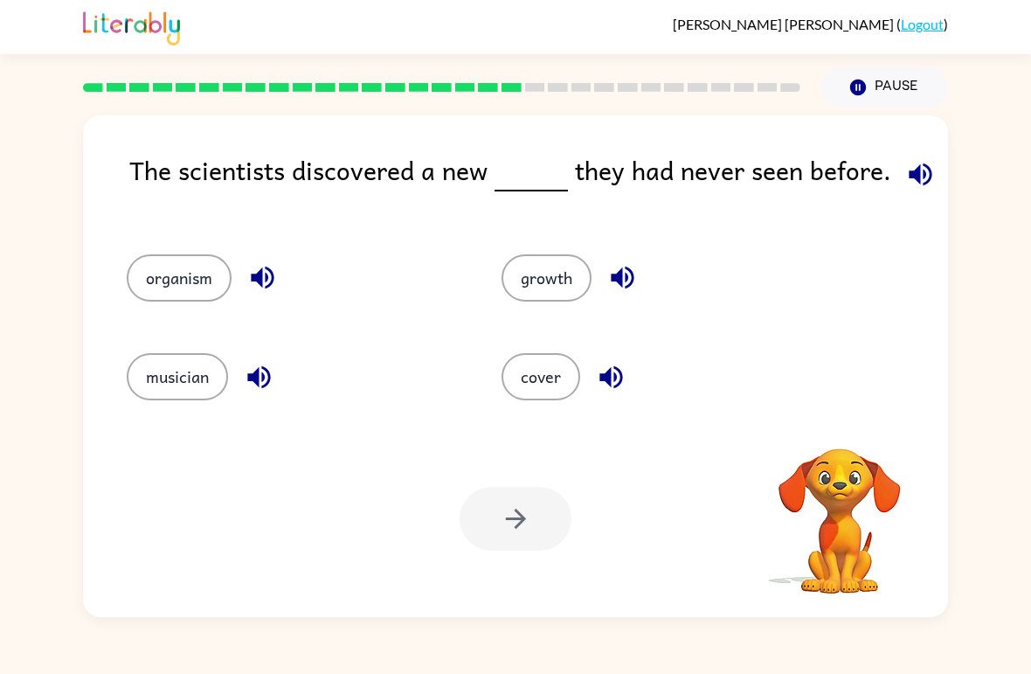
click at [905, 176] on icon "button" at bounding box center [920, 174] width 31 height 31
click at [171, 277] on button "organism" at bounding box center [179, 277] width 105 height 47
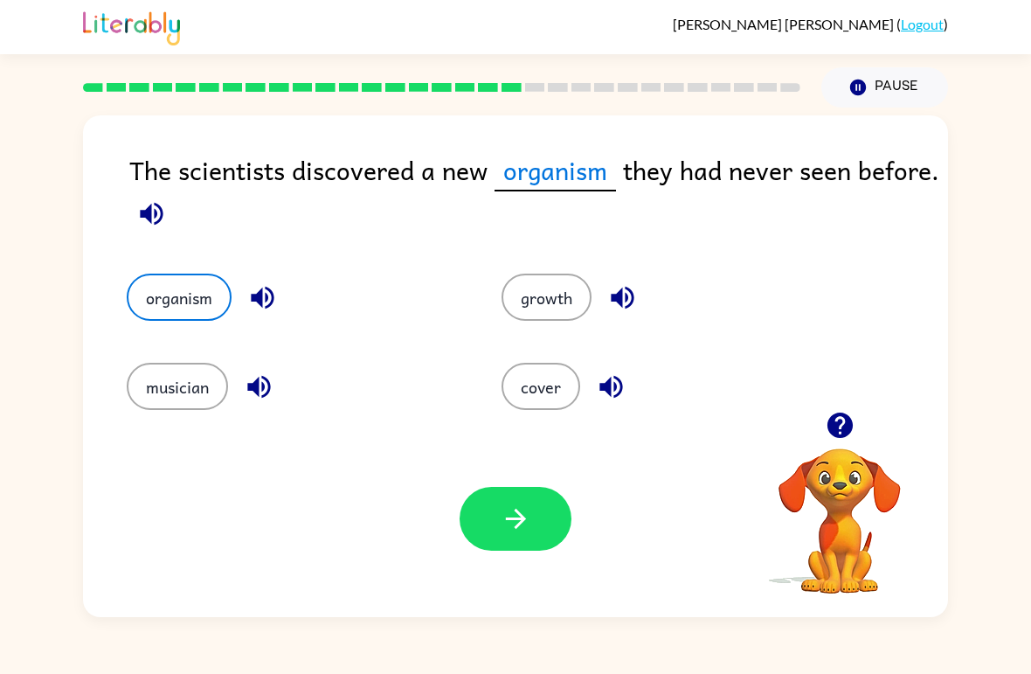
click at [491, 490] on button "button" at bounding box center [516, 519] width 112 height 64
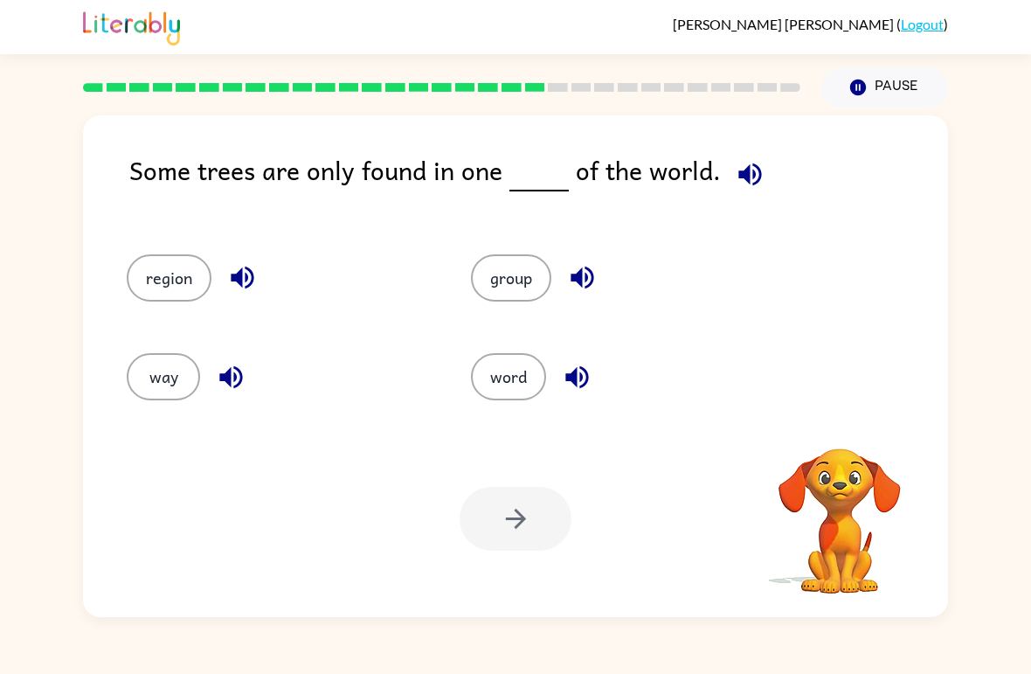
click at [740, 165] on icon "button" at bounding box center [750, 174] width 31 height 31
click at [168, 272] on button "region" at bounding box center [169, 277] width 85 height 47
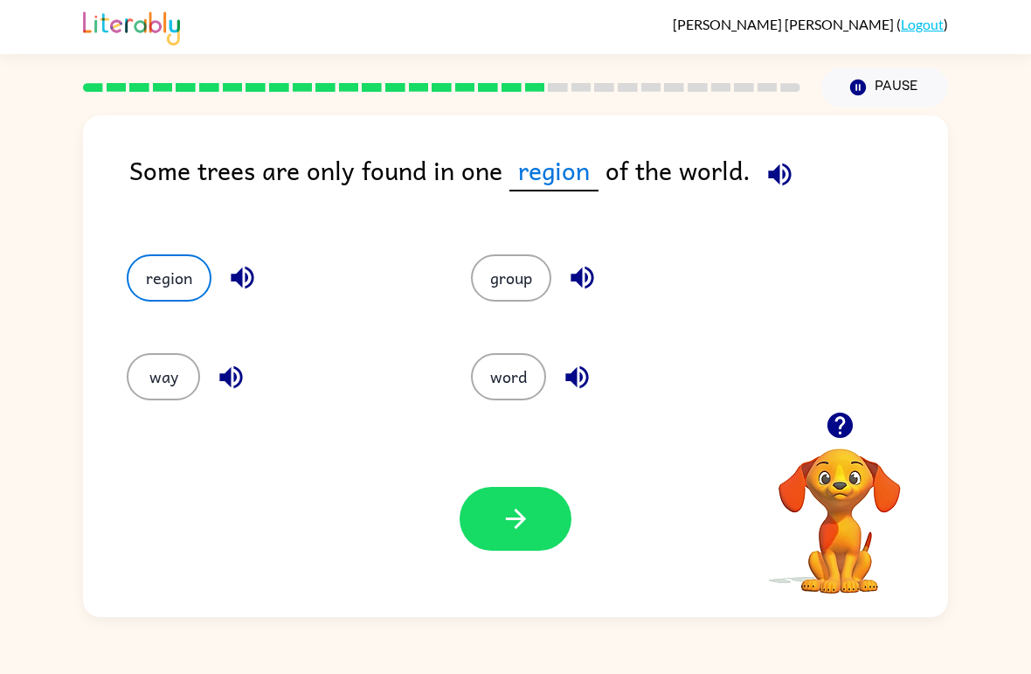
click at [491, 495] on button "button" at bounding box center [516, 519] width 112 height 64
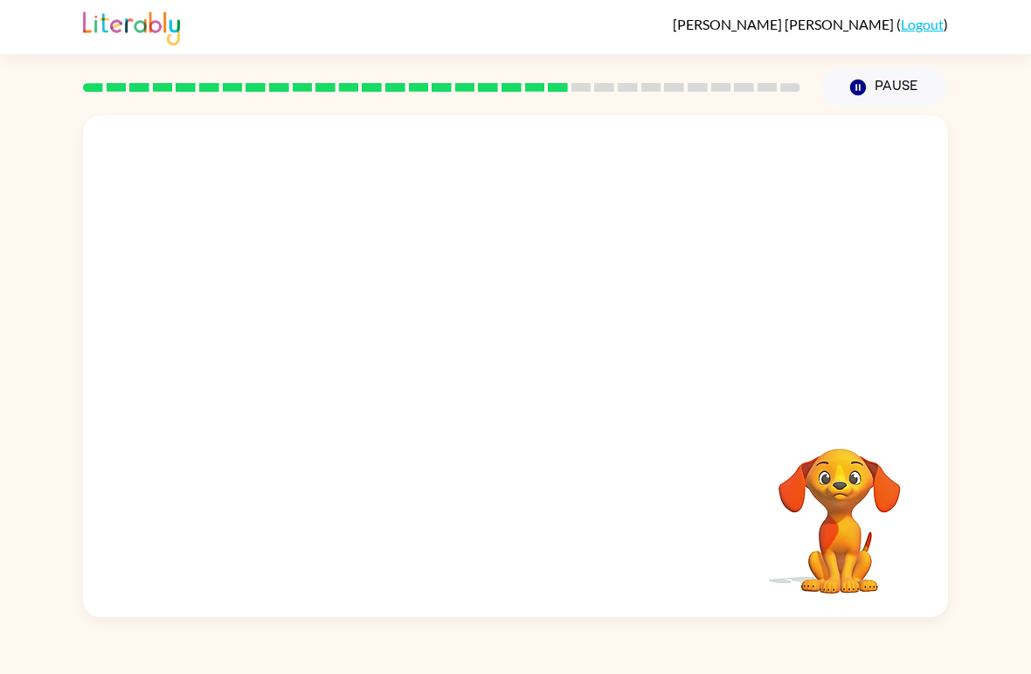
click at [359, 342] on video "Your browser must support playing .mp4 files to use Literably. Please try using…" at bounding box center [515, 263] width 865 height 296
click at [358, 341] on video "Your browser must support playing .mp4 files to use Literably. Please try using…" at bounding box center [515, 263] width 865 height 296
click at [324, 349] on video "Your browser must support playing .mp4 files to use Literably. Please try using…" at bounding box center [515, 263] width 865 height 296
click at [347, 354] on video "Your browser must support playing .mp4 files to use Literably. Please try using…" at bounding box center [515, 263] width 865 height 296
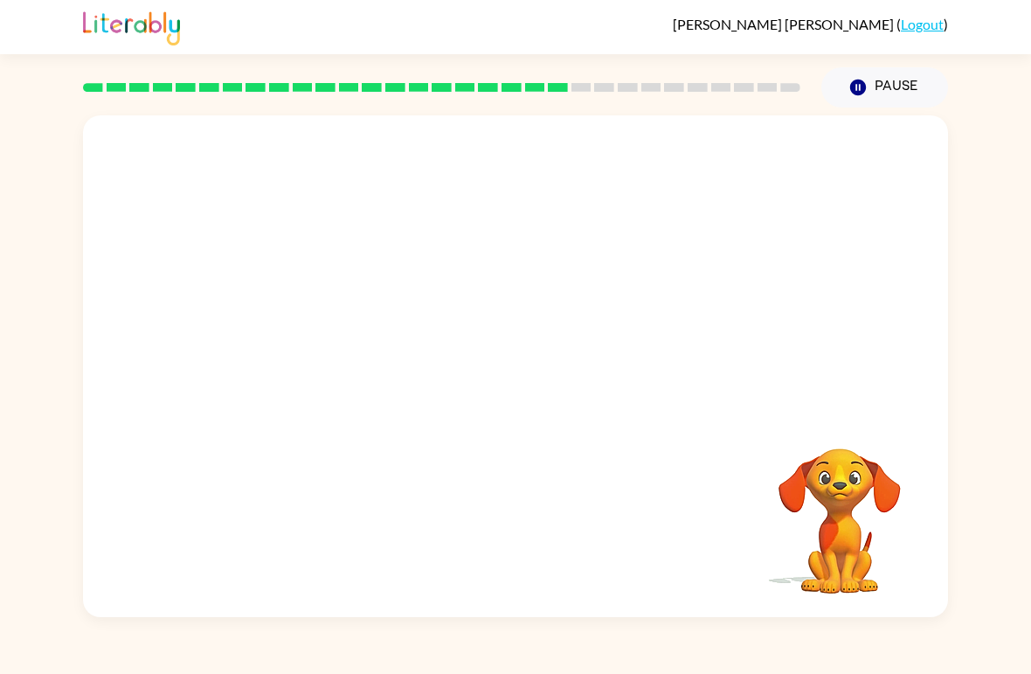
click at [341, 355] on video "Your browser must support playing .mp4 files to use Literably. Please try using…" at bounding box center [515, 263] width 865 height 296
click at [347, 340] on video "Your browser must support playing .mp4 files to use Literably. Please try using…" at bounding box center [515, 263] width 865 height 296
click at [353, 356] on video "Your browser must support playing .mp4 files to use Literably. Please try using…" at bounding box center [515, 263] width 865 height 296
click at [361, 362] on video "Your browser must support playing .mp4 files to use Literably. Please try using…" at bounding box center [515, 263] width 865 height 296
click at [356, 361] on video "Your browser must support playing .mp4 files to use Literably. Please try using…" at bounding box center [515, 263] width 865 height 296
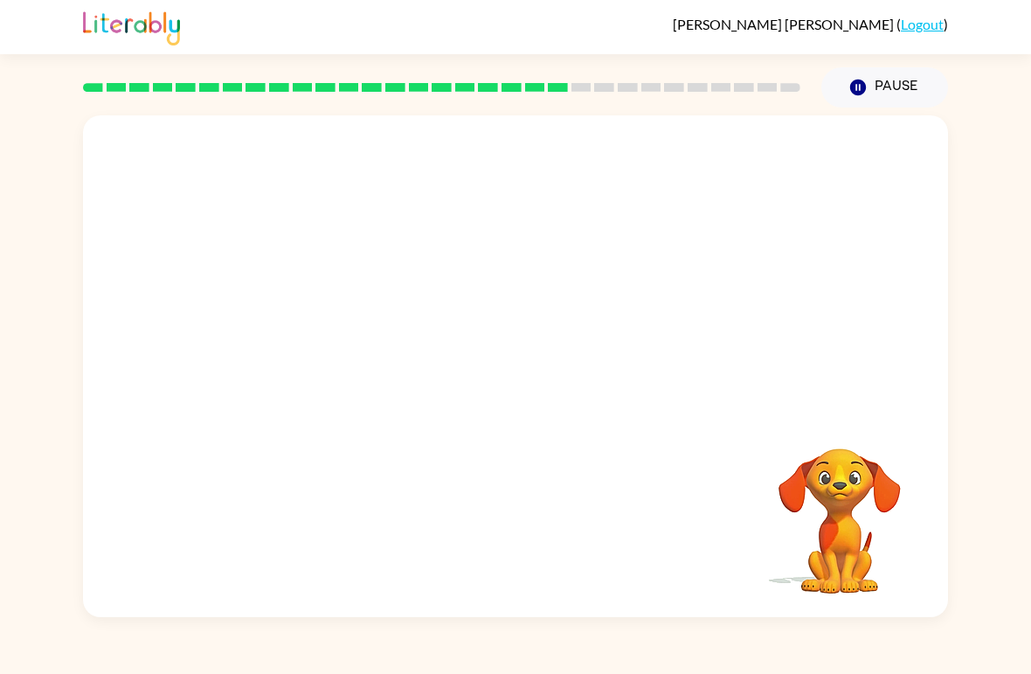
click at [355, 351] on video "Your browser must support playing .mp4 files to use Literably. Please try using…" at bounding box center [515, 263] width 865 height 296
click at [482, 397] on div at bounding box center [516, 375] width 112 height 64
click at [547, 372] on div at bounding box center [516, 375] width 112 height 64
click at [546, 370] on div at bounding box center [516, 375] width 112 height 64
click at [545, 369] on div at bounding box center [516, 375] width 112 height 64
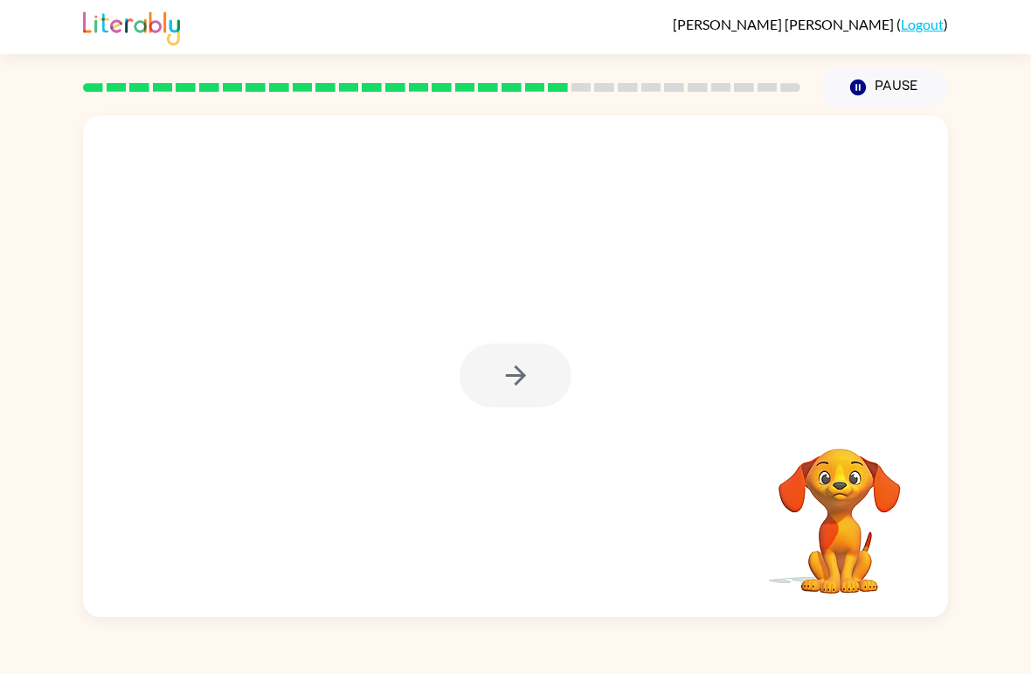
click at [541, 363] on div at bounding box center [516, 375] width 112 height 64
click at [541, 364] on button "button" at bounding box center [516, 375] width 112 height 64
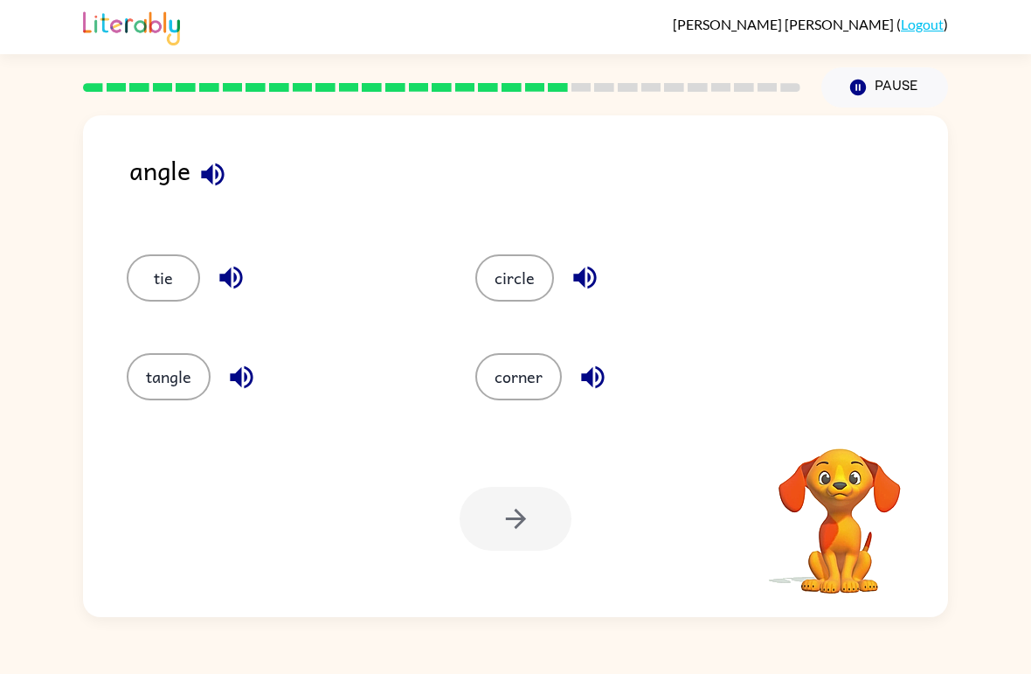
click at [526, 376] on button "corner" at bounding box center [518, 376] width 86 height 47
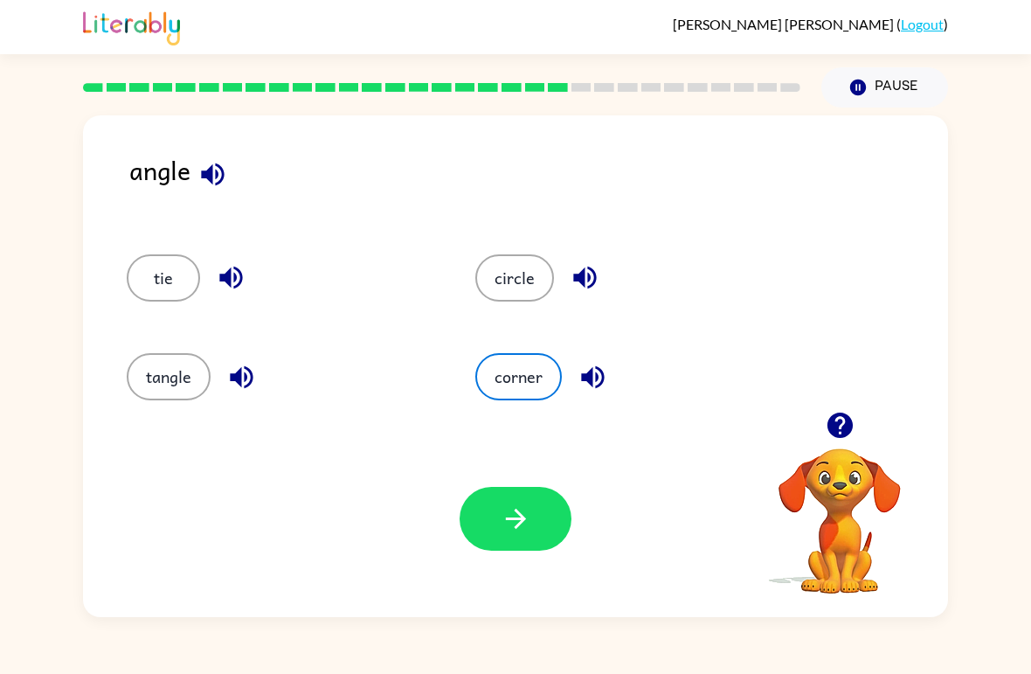
click at [549, 513] on button "button" at bounding box center [516, 519] width 112 height 64
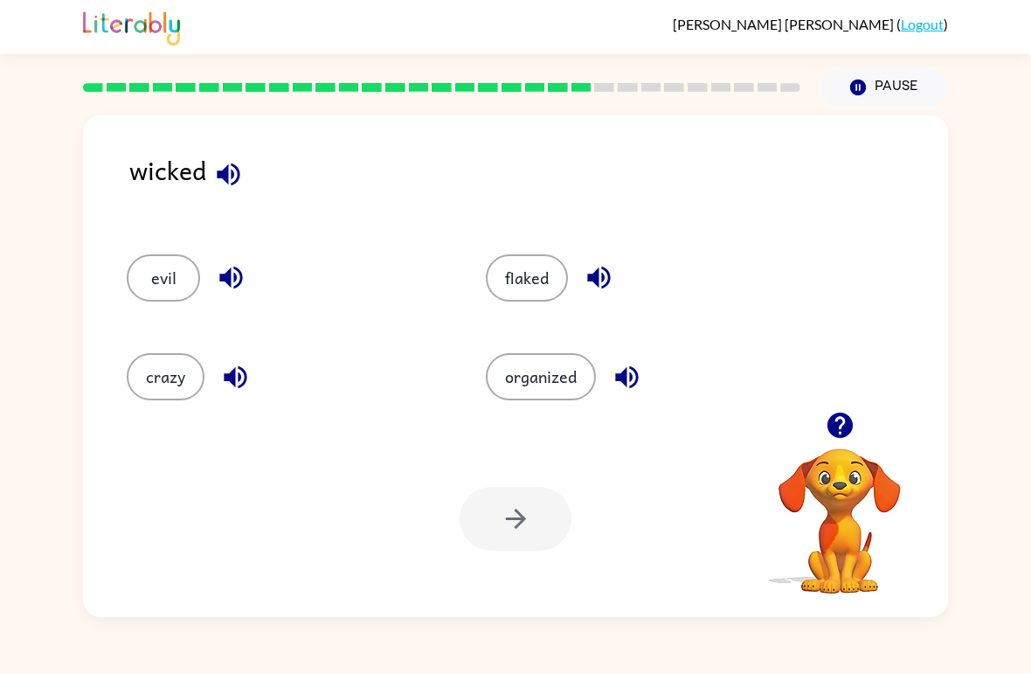
click at [152, 255] on button "evil" at bounding box center [163, 277] width 73 height 47
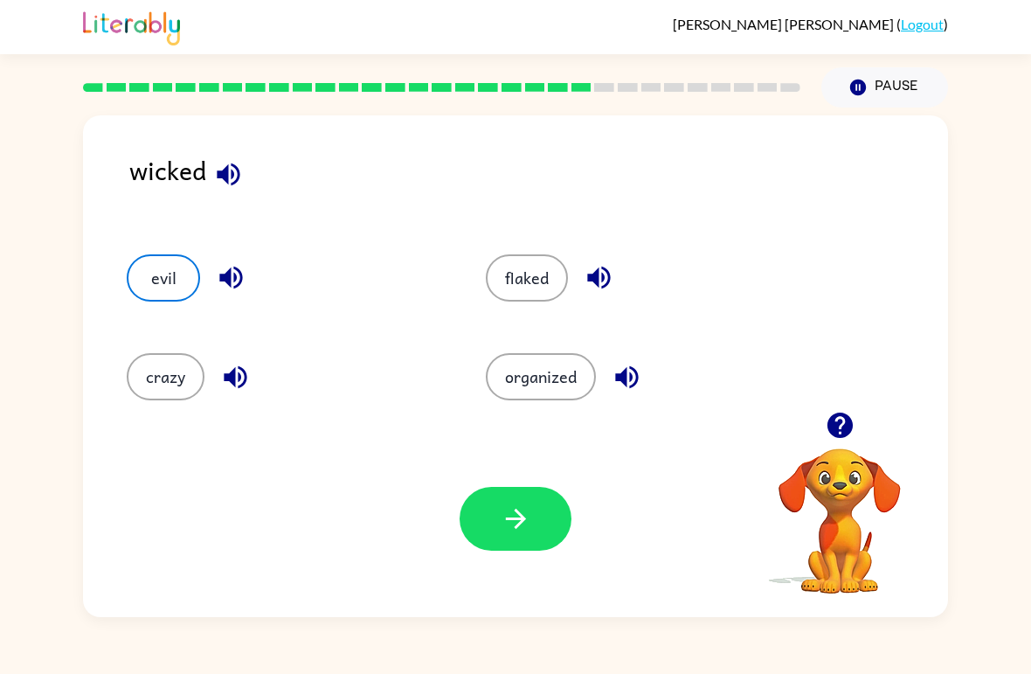
click at [501, 519] on icon "button" at bounding box center [516, 518] width 31 height 31
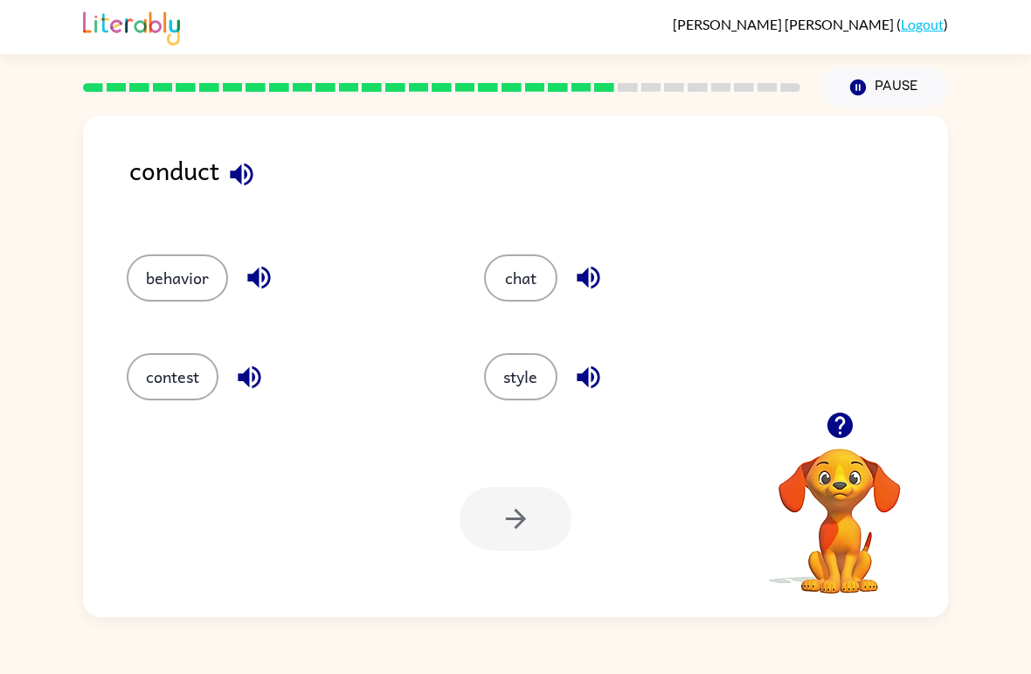
click at [156, 273] on button "behavior" at bounding box center [177, 277] width 101 height 47
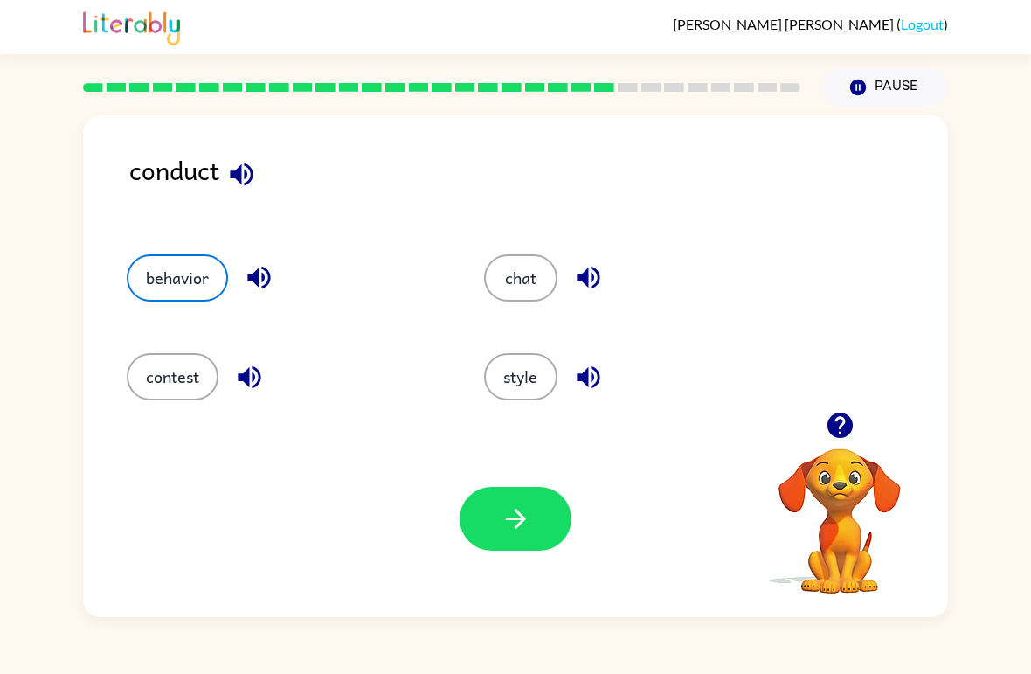
click at [526, 529] on icon "button" at bounding box center [516, 518] width 31 height 31
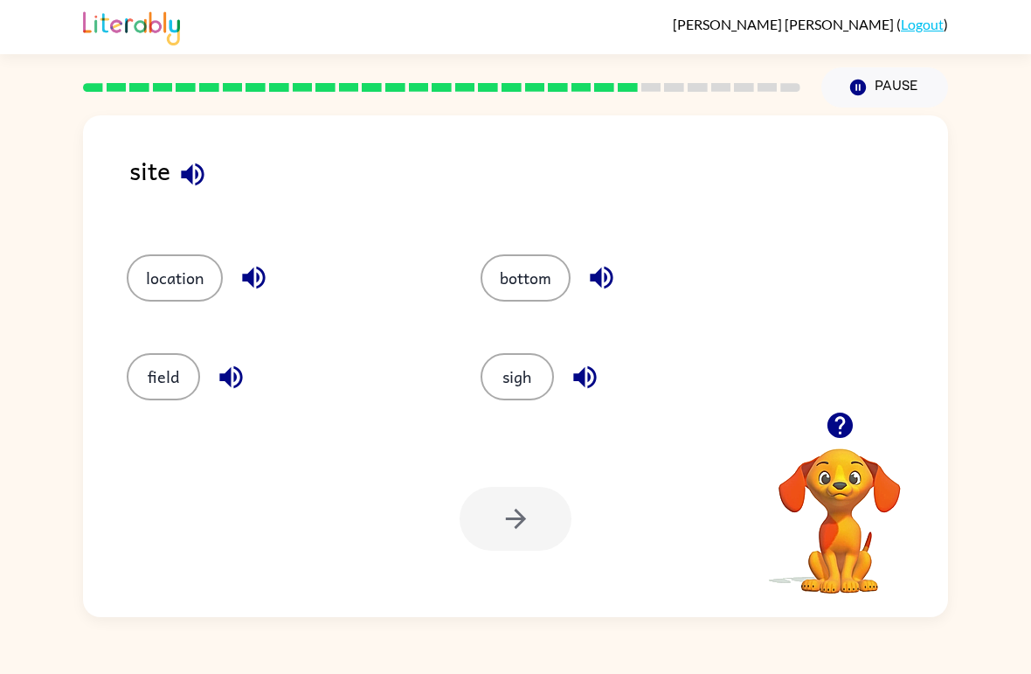
click at [578, 370] on icon "button" at bounding box center [585, 377] width 31 height 31
click at [219, 385] on icon "button" at bounding box center [231, 377] width 31 height 31
click at [243, 259] on button "button" at bounding box center [254, 277] width 45 height 45
click at [594, 295] on button "button" at bounding box center [601, 277] width 45 height 45
click at [606, 273] on icon "button" at bounding box center [601, 277] width 31 height 31
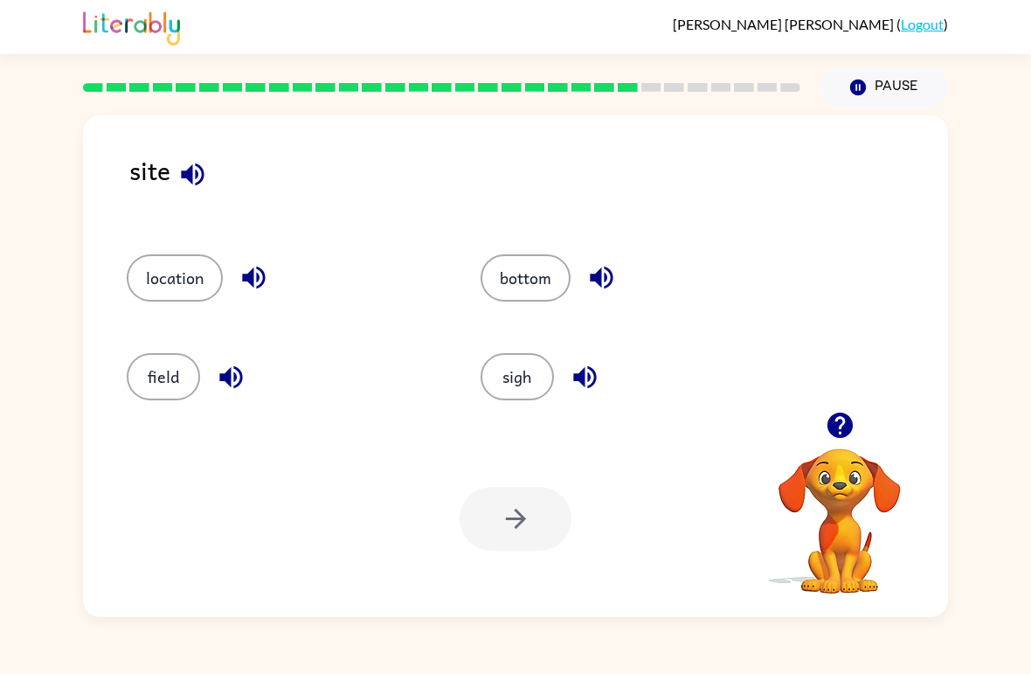
click at [191, 170] on icon "button" at bounding box center [192, 174] width 23 height 23
click at [245, 274] on icon "button" at bounding box center [254, 277] width 31 height 31
click at [145, 280] on button "location" at bounding box center [175, 277] width 96 height 47
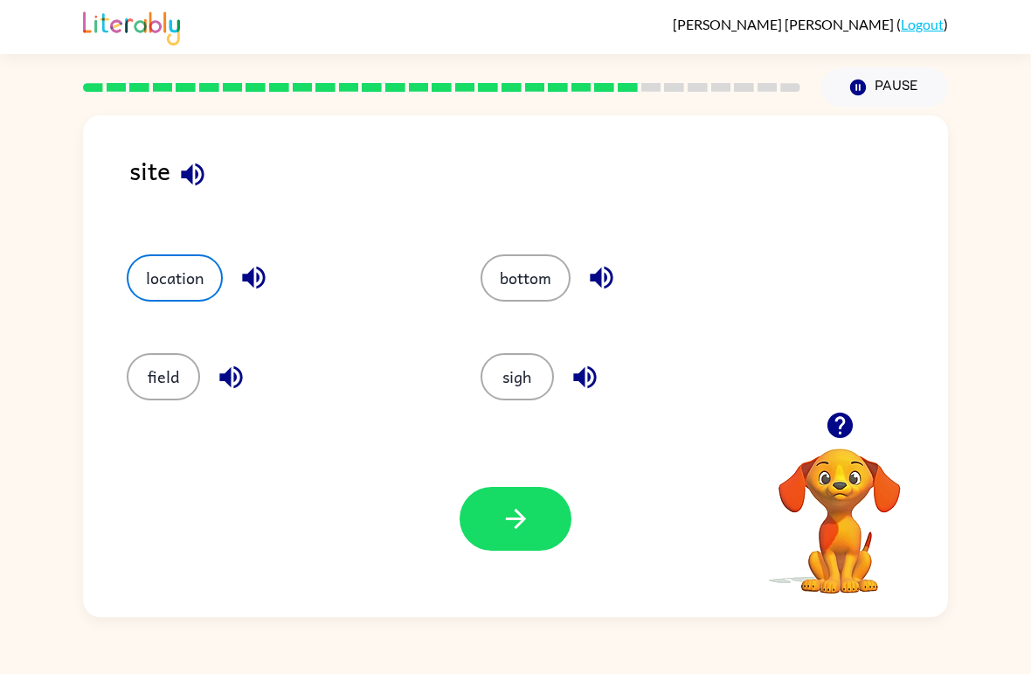
click at [488, 525] on button "button" at bounding box center [516, 519] width 112 height 64
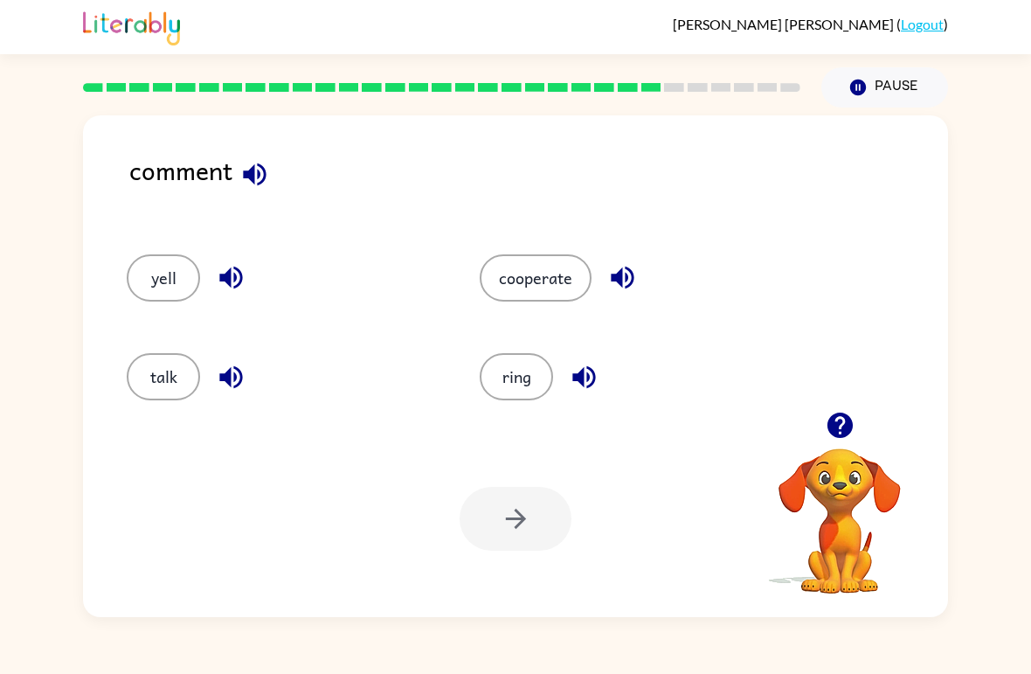
click at [176, 361] on button "talk" at bounding box center [163, 376] width 73 height 47
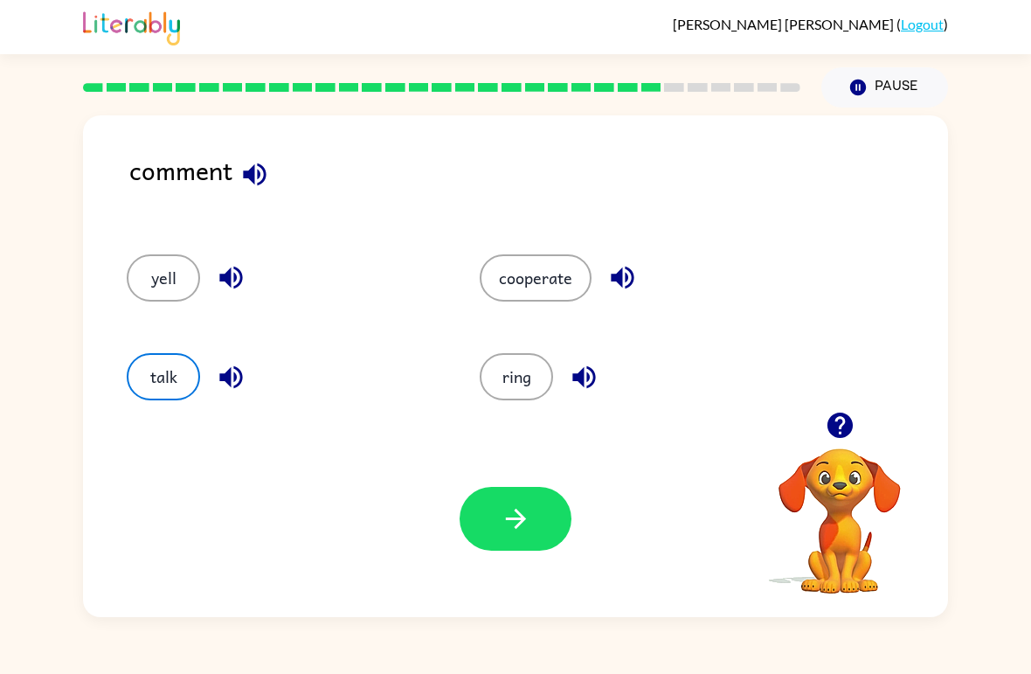
click at [496, 527] on button "button" at bounding box center [516, 519] width 112 height 64
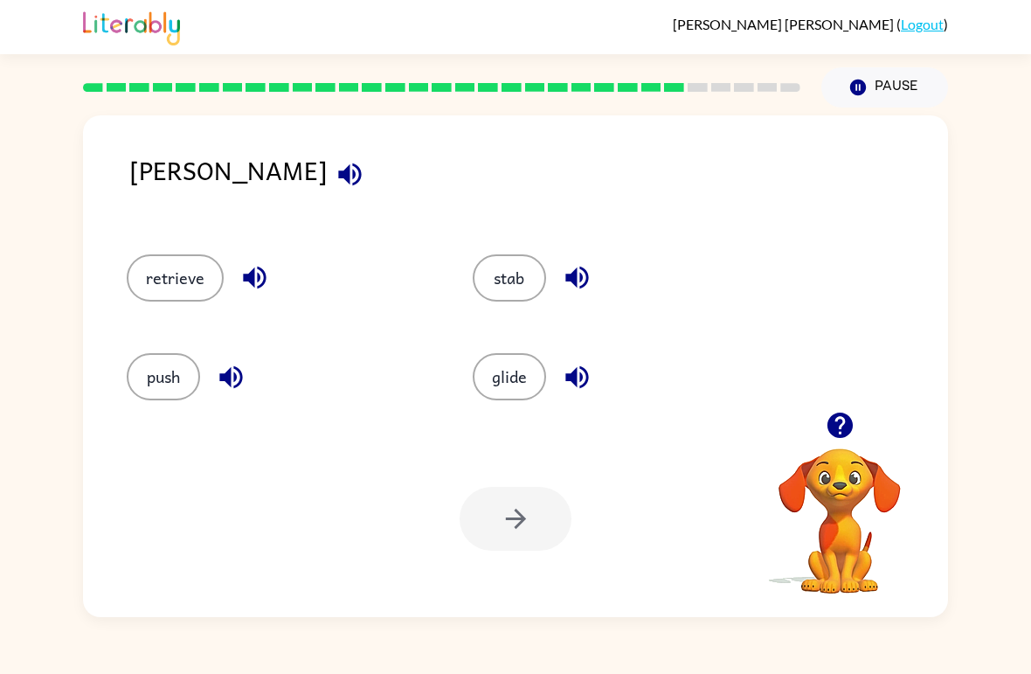
click at [335, 172] on icon "button" at bounding box center [350, 174] width 31 height 31
click at [265, 288] on icon "button" at bounding box center [254, 277] width 31 height 31
click at [221, 378] on icon "button" at bounding box center [230, 376] width 23 height 23
click at [338, 172] on icon "button" at bounding box center [349, 174] width 23 height 23
click at [573, 259] on button "button" at bounding box center [577, 277] width 45 height 45
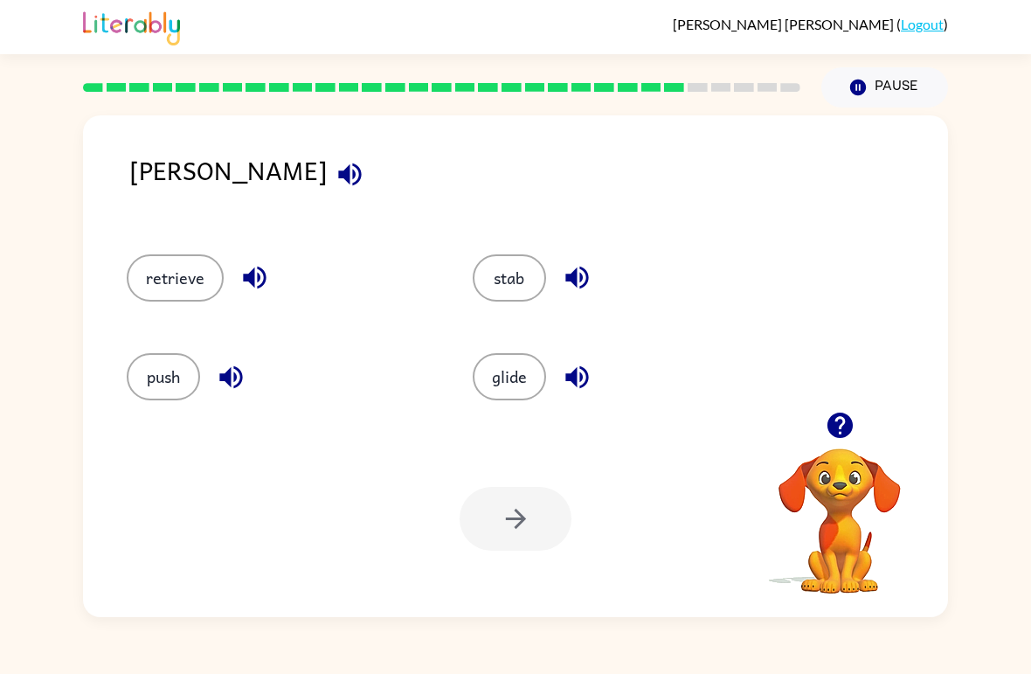
click at [550, 356] on div "glide" at bounding box center [626, 376] width 306 height 47
click at [569, 361] on button "button" at bounding box center [577, 377] width 45 height 45
click at [158, 274] on button "retrieve" at bounding box center [175, 277] width 97 height 47
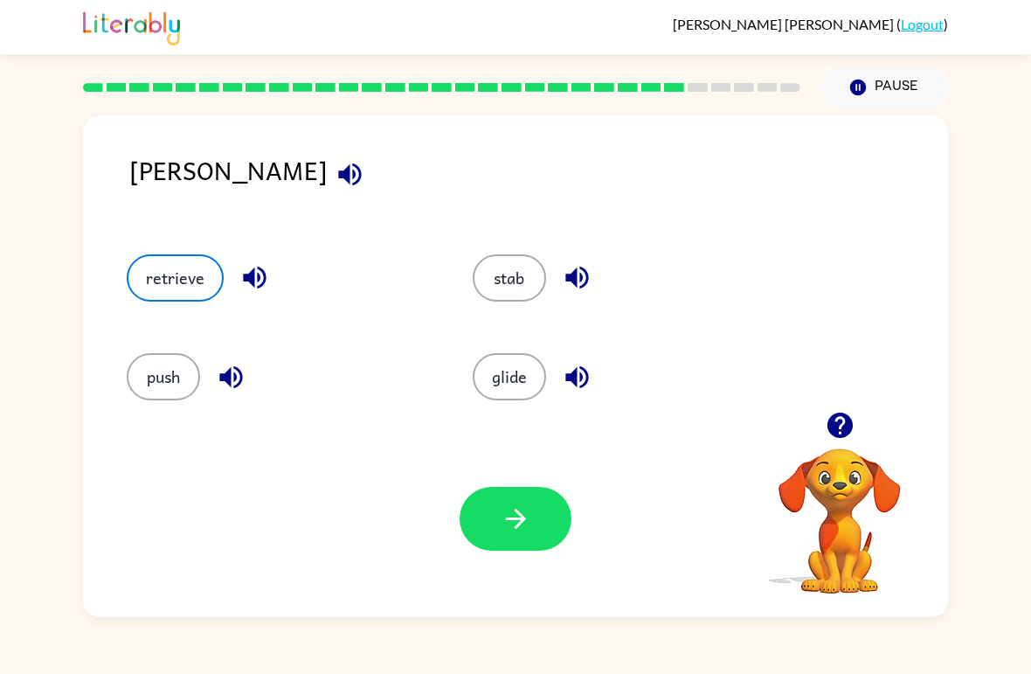
click at [519, 507] on icon "button" at bounding box center [516, 518] width 31 height 31
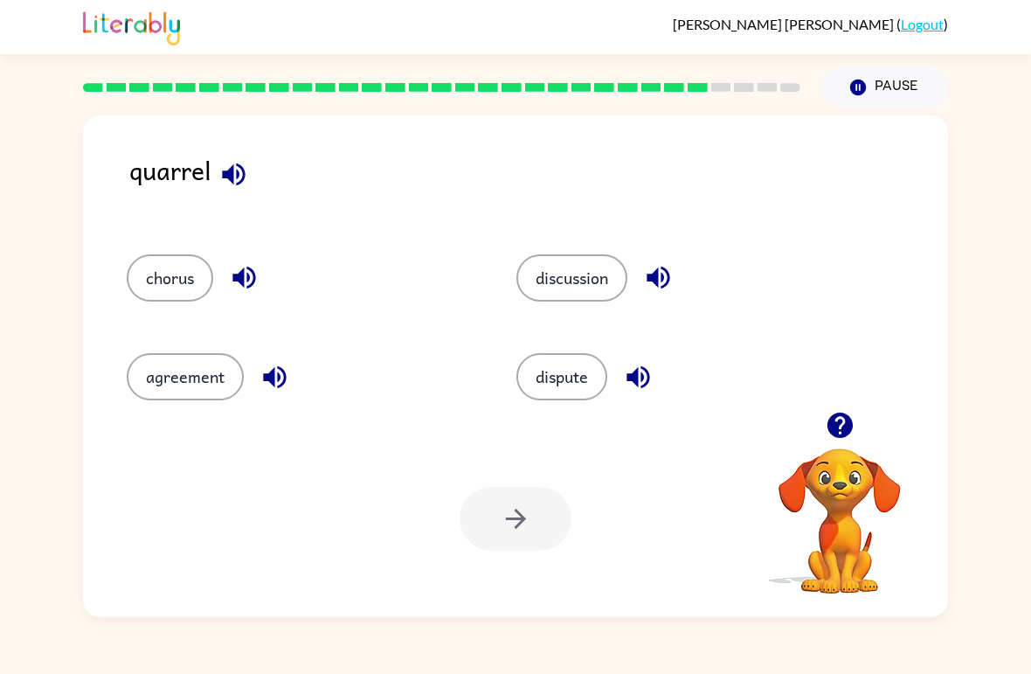
click at [238, 117] on div "quarrel chorus discussion agreement dispute Your browser must support playing .…" at bounding box center [515, 365] width 865 height 501
click at [219, 176] on icon "button" at bounding box center [233, 174] width 31 height 31
click at [234, 167] on icon "button" at bounding box center [233, 174] width 31 height 31
click at [657, 286] on icon "button" at bounding box center [658, 277] width 31 height 31
click at [645, 383] on icon "button" at bounding box center [638, 377] width 31 height 31
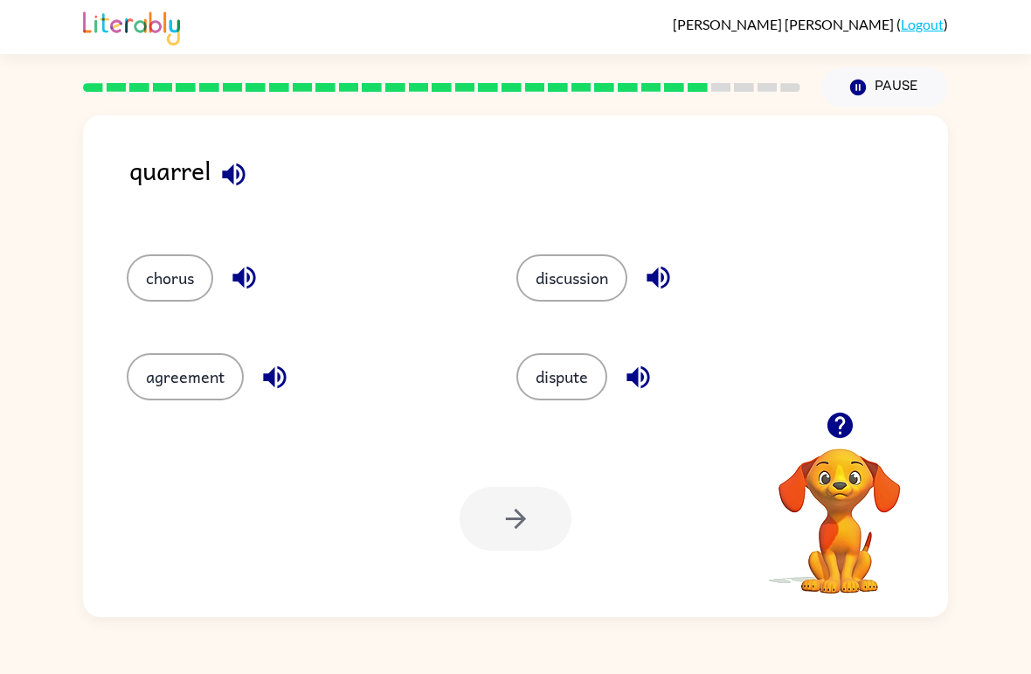
click at [223, 283] on button "button" at bounding box center [244, 277] width 45 height 45
click at [291, 384] on button "button" at bounding box center [274, 377] width 45 height 45
click at [621, 273] on button "discussion" at bounding box center [571, 277] width 111 height 47
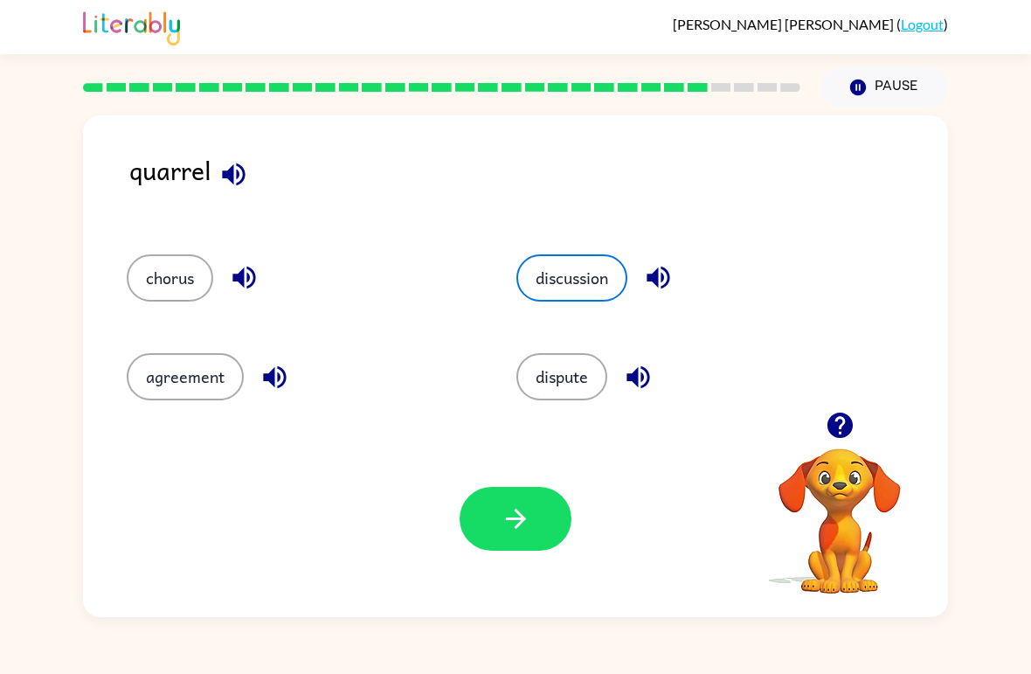
click at [502, 543] on button "button" at bounding box center [516, 519] width 112 height 64
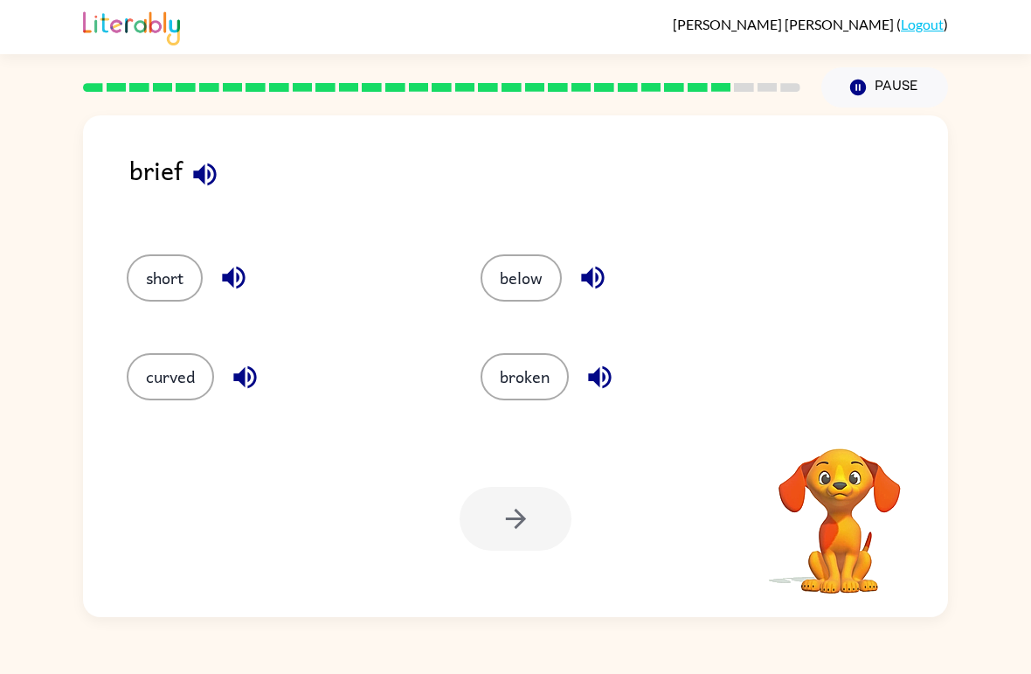
click at [201, 172] on icon "button" at bounding box center [204, 174] width 23 height 23
click at [544, 270] on button "below" at bounding box center [521, 277] width 81 height 47
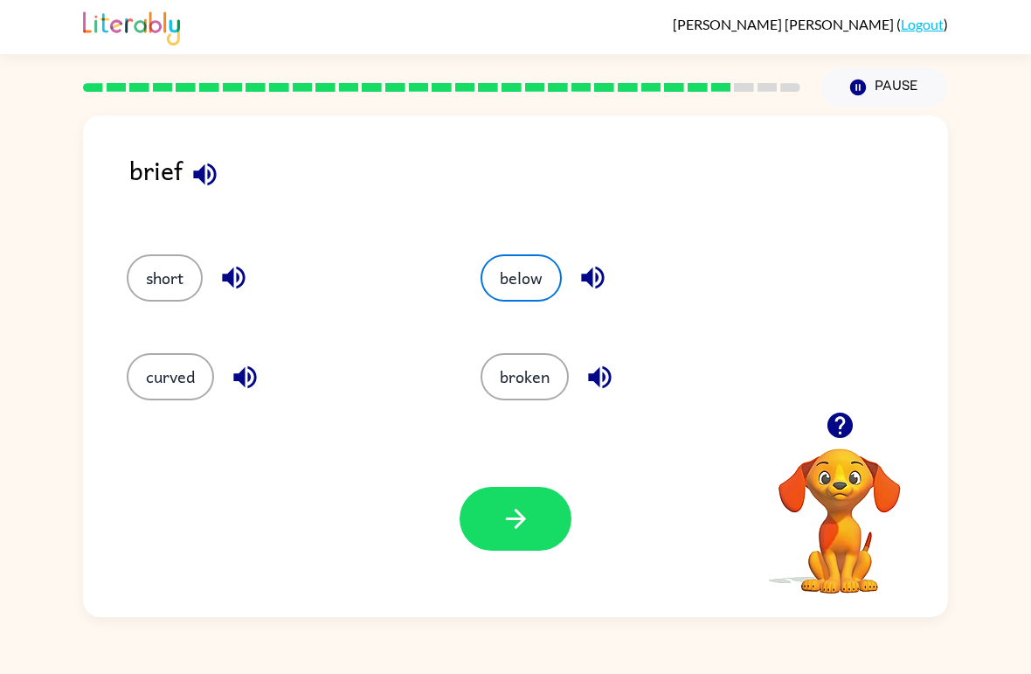
click at [507, 519] on icon "button" at bounding box center [515, 518] width 20 height 20
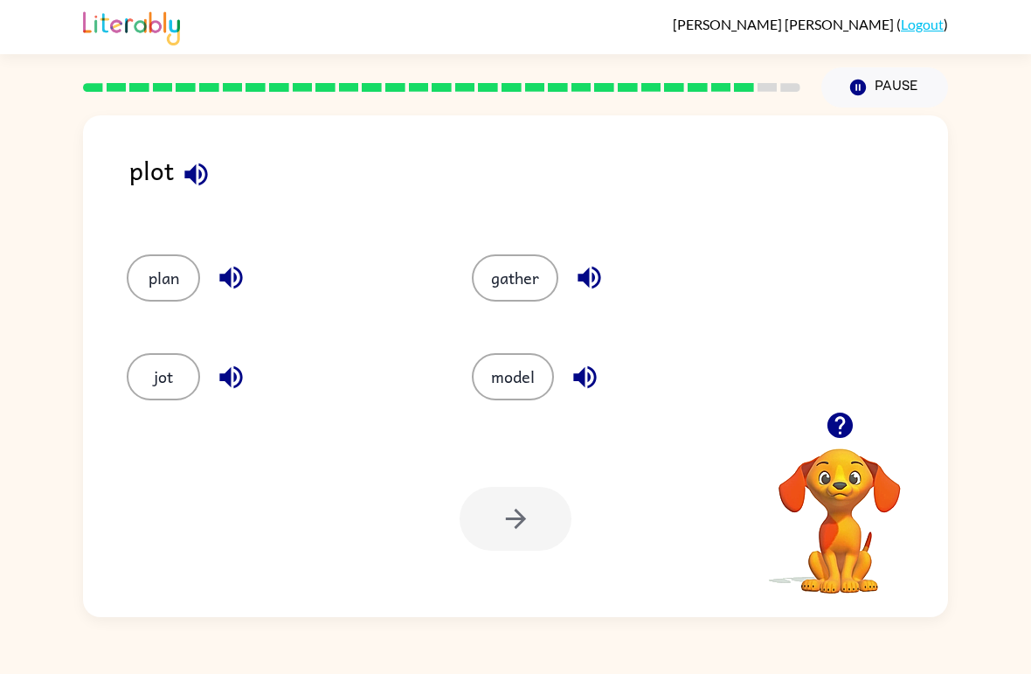
click at [240, 274] on icon "button" at bounding box center [230, 277] width 23 height 23
click at [228, 390] on icon "button" at bounding box center [231, 377] width 31 height 31
click at [587, 285] on icon "button" at bounding box center [589, 277] width 23 height 23
click at [584, 356] on button "button" at bounding box center [585, 377] width 45 height 45
click at [515, 370] on button "model" at bounding box center [513, 376] width 82 height 47
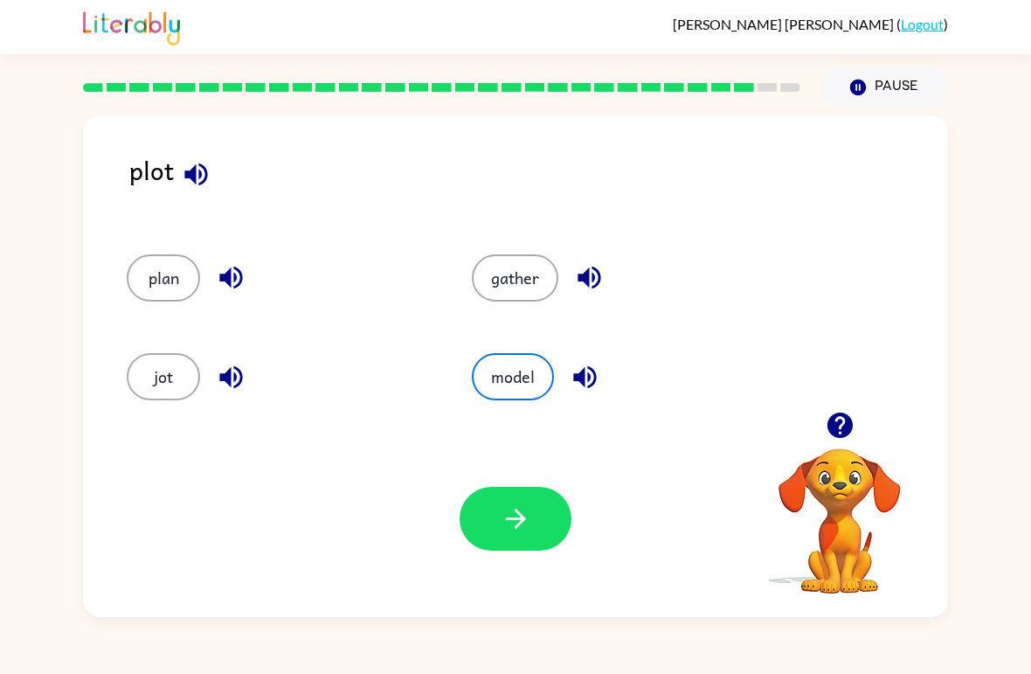
click at [544, 540] on button "button" at bounding box center [516, 519] width 112 height 64
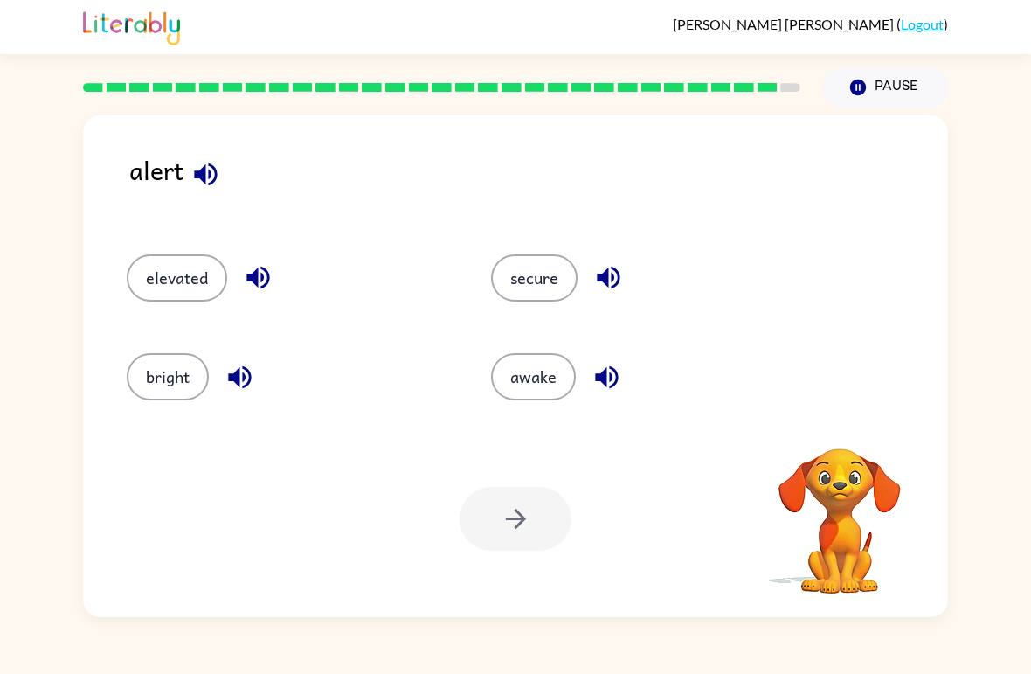
click at [195, 163] on icon "button" at bounding box center [205, 174] width 31 height 31
click at [265, 284] on icon "button" at bounding box center [258, 277] width 31 height 31
click at [228, 371] on icon "button" at bounding box center [240, 377] width 31 height 31
click at [594, 264] on icon "button" at bounding box center [608, 277] width 31 height 31
click at [591, 388] on icon "button" at bounding box center [606, 377] width 31 height 31
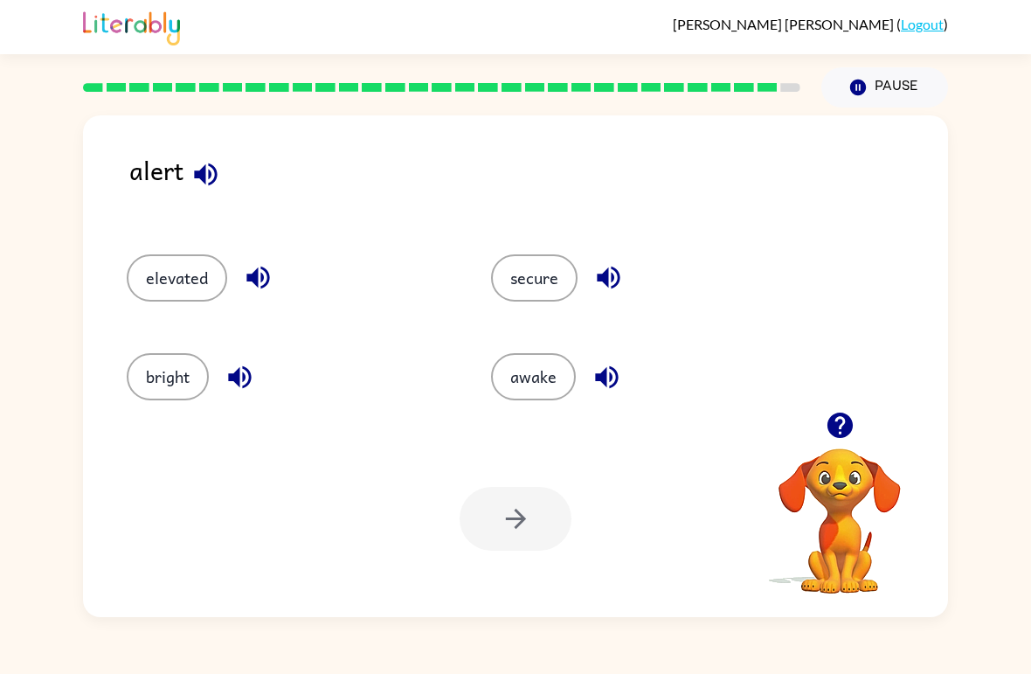
click at [505, 363] on button "awake" at bounding box center [533, 376] width 85 height 47
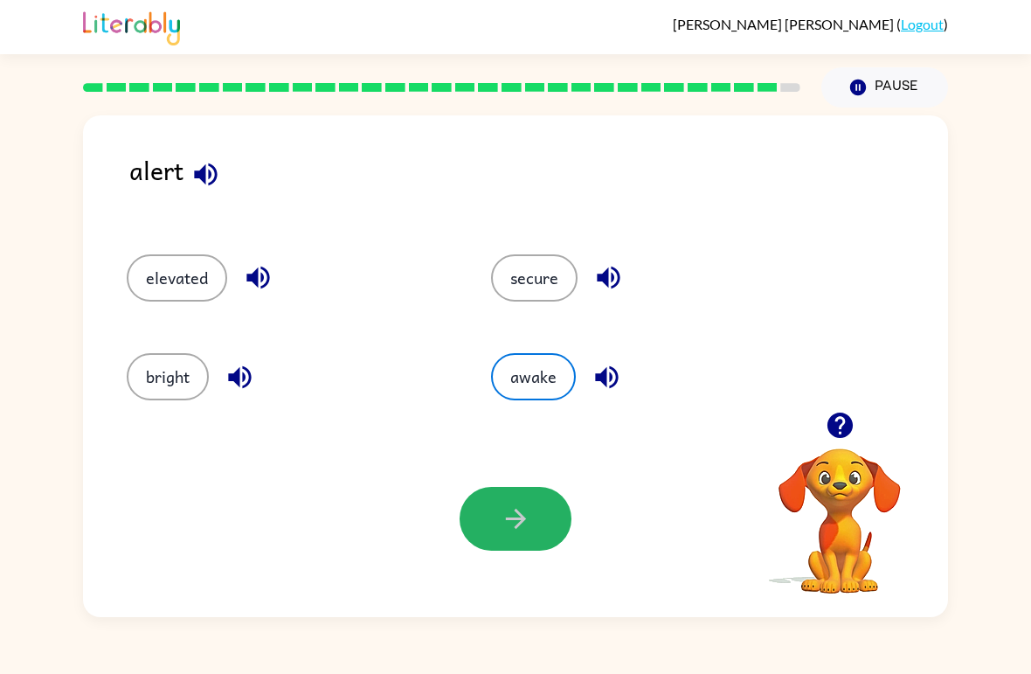
click at [477, 539] on button "button" at bounding box center [516, 519] width 112 height 64
